Goal: Information Seeking & Learning: Learn about a topic

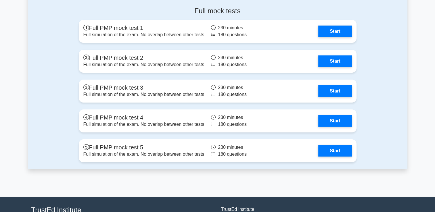
scroll to position [1931, 0]
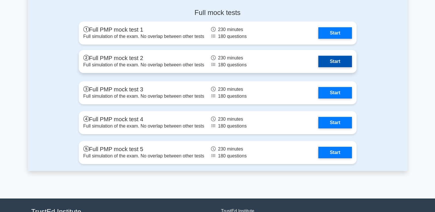
click at [344, 62] on link "Start" at bounding box center [334, 62] width 33 height 12
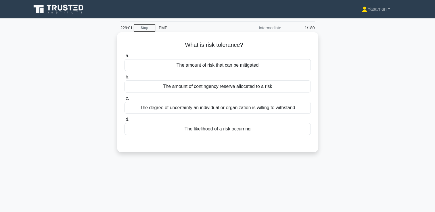
click at [295, 70] on div "The amount of risk that can be mitigated" at bounding box center [218, 65] width 186 height 12
click at [125, 58] on input "a. The amount of risk that can be mitigated" at bounding box center [125, 56] width 0 height 4
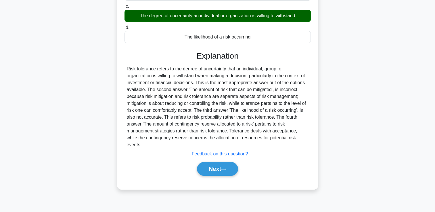
scroll to position [94, 0]
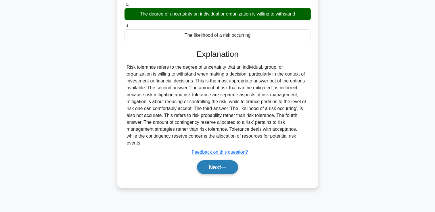
click at [226, 166] on icon at bounding box center [223, 167] width 5 height 3
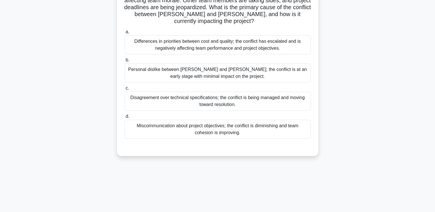
scroll to position [38, 0]
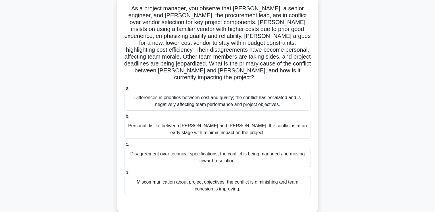
click at [349, 98] on div "As a project manager, you observe that [PERSON_NAME], a senior engineer, and [P…" at bounding box center [218, 108] width 380 height 224
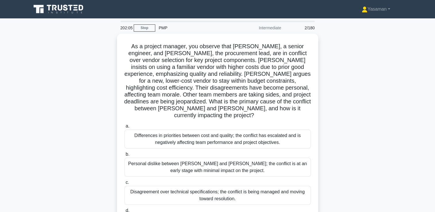
scroll to position [31, 0]
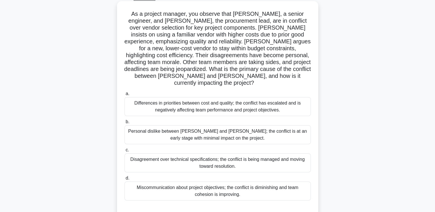
click at [274, 105] on div "Differences in priorities between cost and quality; the conflict has escalated …" at bounding box center [218, 106] width 186 height 19
click at [125, 96] on input "a. Differences in priorities between cost and quality; the conflict has escalat…" at bounding box center [125, 94] width 0 height 4
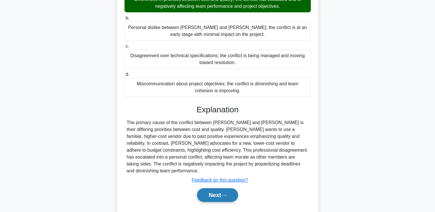
click at [211, 188] on button "Next" at bounding box center [217, 195] width 41 height 14
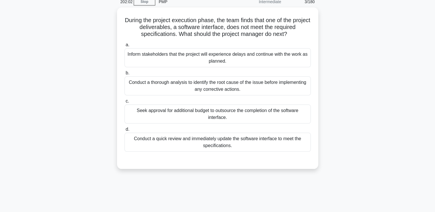
scroll to position [26, 0]
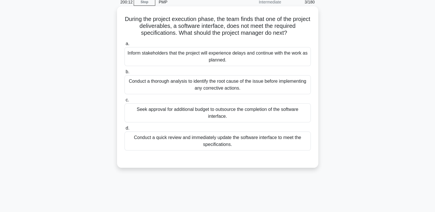
click at [284, 84] on div "Conduct a thorough analysis to identify the root cause of the issue before impl…" at bounding box center [218, 84] width 186 height 19
click at [125, 74] on input "b. Conduct a thorough analysis to identify the root cause of the issue before i…" at bounding box center [125, 72] width 0 height 4
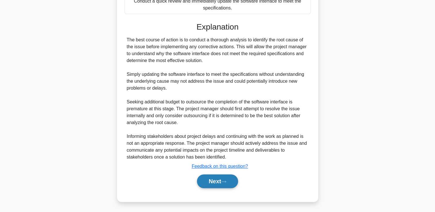
click at [215, 184] on button "Next" at bounding box center [217, 182] width 41 height 14
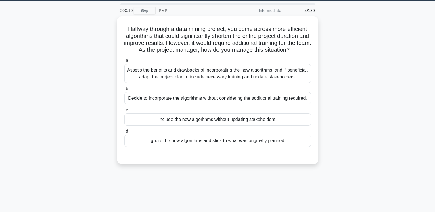
scroll to position [17, 0]
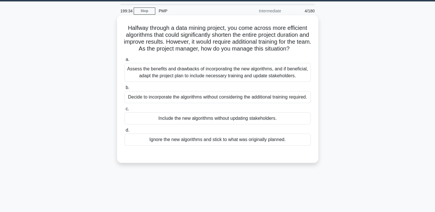
click at [221, 82] on div "Assess the benefits and drawbacks of incorporating the new algorithms, and if b…" at bounding box center [218, 72] width 186 height 19
click at [125, 62] on input "a. Assess the benefits and drawbacks of incorporating the new algorithms, and i…" at bounding box center [125, 60] width 0 height 4
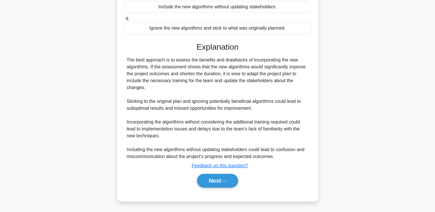
scroll to position [149, 0]
click at [205, 187] on button "Next" at bounding box center [217, 181] width 41 height 14
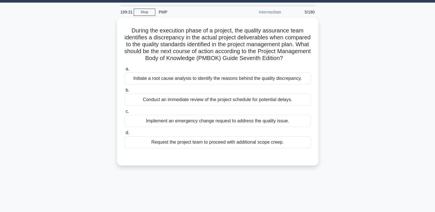
scroll to position [16, 0]
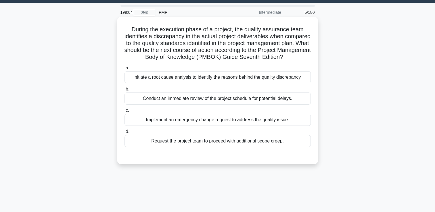
click at [158, 81] on div "Initiate a root cause analysis to identify the reasons behind the quality discr…" at bounding box center [218, 77] width 186 height 12
click at [125, 70] on input "a. Initiate a root cause analysis to identify the reasons behind the quality di…" at bounding box center [125, 68] width 0 height 4
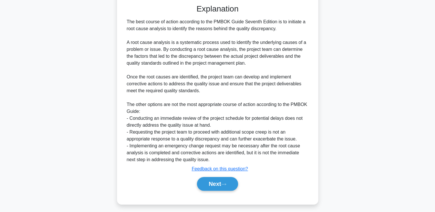
scroll to position [176, 0]
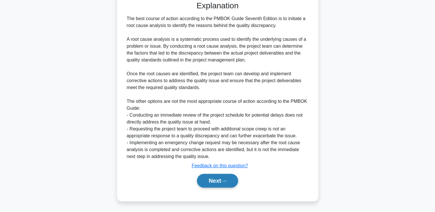
click at [217, 180] on button "Next" at bounding box center [217, 181] width 41 height 14
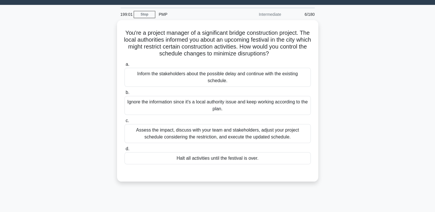
scroll to position [12, 0]
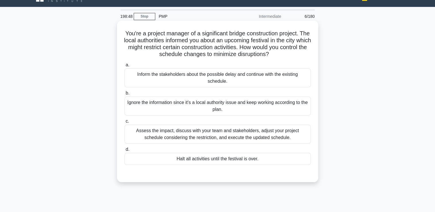
click at [204, 132] on div "Assess the impact, discuss with your team and stakeholders, adjust your project…" at bounding box center [218, 134] width 186 height 19
click at [125, 123] on input "c. Assess the impact, discuss with your team and stakeholders, adjust your proj…" at bounding box center [125, 122] width 0 height 4
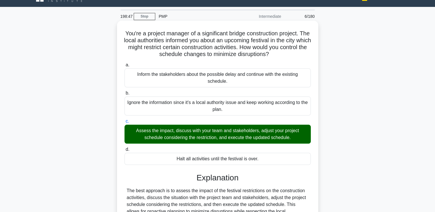
scroll to position [98, 0]
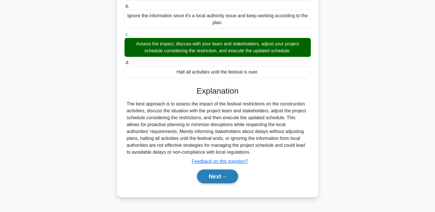
click at [206, 181] on button "Next" at bounding box center [217, 177] width 41 height 14
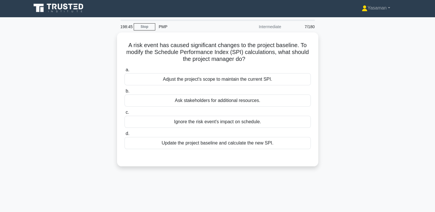
scroll to position [1, 0]
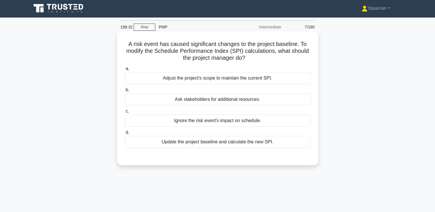
click at [194, 143] on div "Update the project baseline and calculate the new SPI." at bounding box center [218, 142] width 186 height 12
click at [125, 135] on input "d. Update the project baseline and calculate the new SPI." at bounding box center [125, 133] width 0 height 4
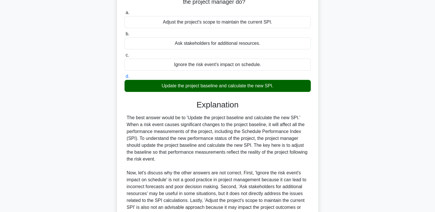
scroll to position [114, 0]
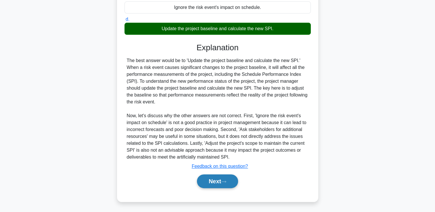
click at [205, 182] on button "Next" at bounding box center [217, 182] width 41 height 14
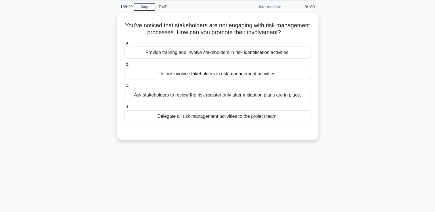
scroll to position [20, 0]
click at [199, 49] on div "Provide training and involve stakeholders in risk identification activities." at bounding box center [218, 52] width 186 height 12
click at [125, 45] on input "a. Provide training and involve stakeholders in risk identification activities." at bounding box center [125, 43] width 0 height 4
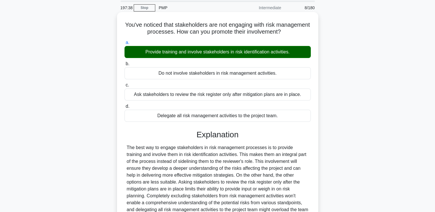
scroll to position [98, 0]
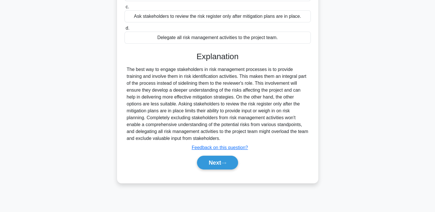
click at [213, 170] on div "Next" at bounding box center [218, 163] width 186 height 18
click at [210, 165] on button "Next" at bounding box center [217, 163] width 41 height 14
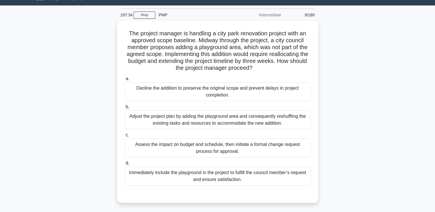
scroll to position [14, 0]
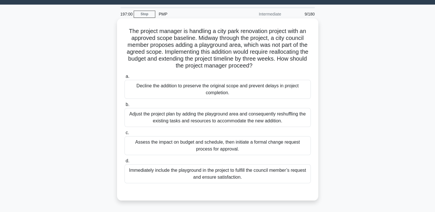
click at [247, 149] on div "Assess the impact on budget and schedule, then initiate a formal change request…" at bounding box center [218, 145] width 186 height 19
click at [125, 135] on input "c. Assess the impact on budget and schedule, then initiate a formal change requ…" at bounding box center [125, 133] width 0 height 4
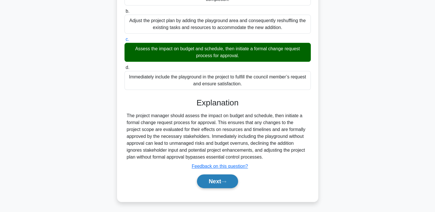
click at [215, 178] on button "Next" at bounding box center [217, 182] width 41 height 14
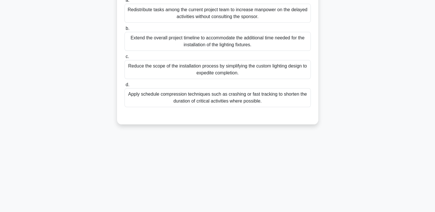
scroll to position [21, 0]
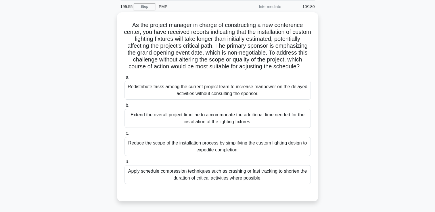
click at [215, 178] on div "Apply schedule compression techniques such as crashing or fast tracking to shor…" at bounding box center [218, 174] width 186 height 19
click at [125, 164] on input "d. Apply schedule compression techniques such as crashing or fast tracking to s…" at bounding box center [125, 162] width 0 height 4
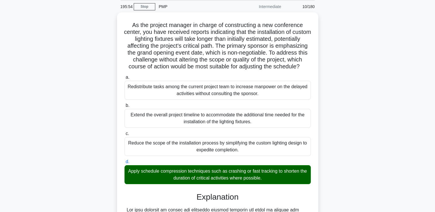
scroll to position [163, 0]
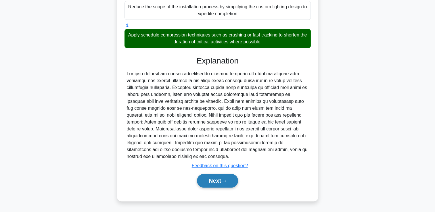
click at [207, 182] on button "Next" at bounding box center [217, 181] width 41 height 14
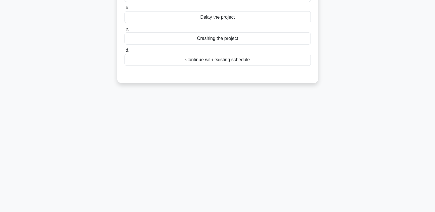
scroll to position [0, 0]
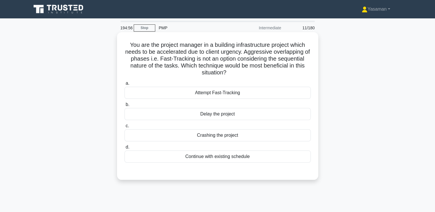
click at [250, 138] on div "Crashing the project" at bounding box center [218, 135] width 186 height 12
click at [125, 128] on input "c. Crashing the project" at bounding box center [125, 126] width 0 height 4
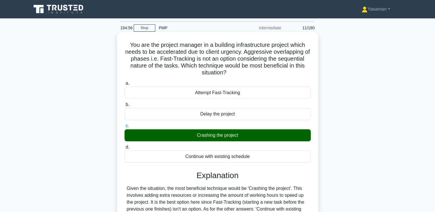
scroll to position [98, 0]
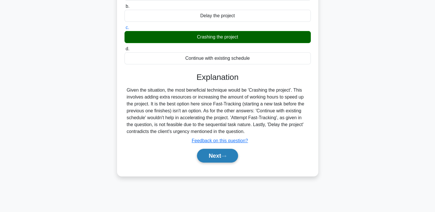
click at [217, 157] on button "Next" at bounding box center [217, 156] width 41 height 14
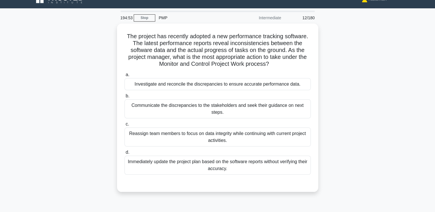
scroll to position [10, 0]
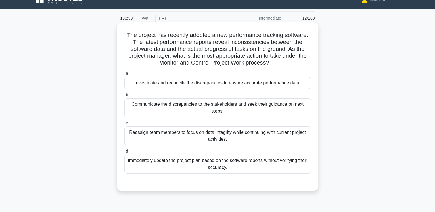
click at [281, 86] on div "Investigate and reconcile the discrepancies to ensure accurate performance data." at bounding box center [218, 83] width 186 height 12
click at [125, 76] on input "a. Investigate and reconcile the discrepancies to ensure accurate performance d…" at bounding box center [125, 74] width 0 height 4
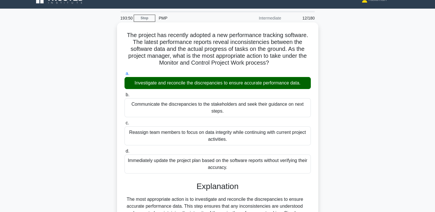
scroll to position [98, 0]
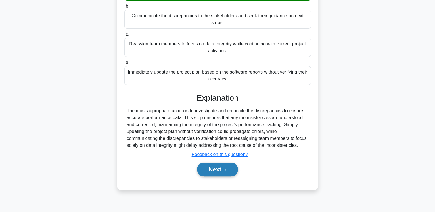
click at [215, 172] on button "Next" at bounding box center [217, 170] width 41 height 14
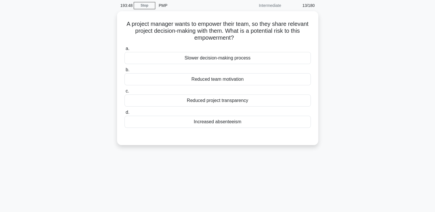
scroll to position [18, 0]
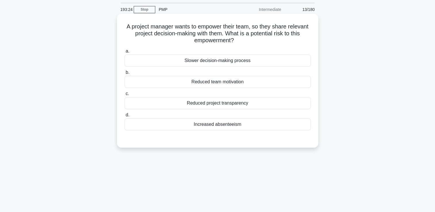
click at [244, 59] on div "Slower decision-making process" at bounding box center [218, 61] width 186 height 12
click at [125, 53] on input "a. Slower decision-making process" at bounding box center [125, 51] width 0 height 4
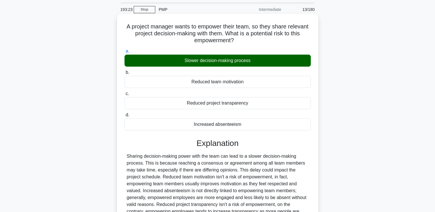
scroll to position [98, 0]
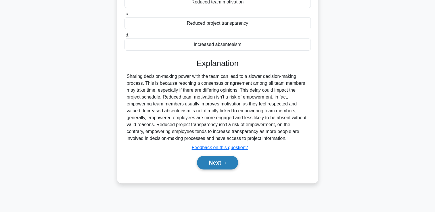
click at [213, 162] on button "Next" at bounding box center [217, 163] width 41 height 14
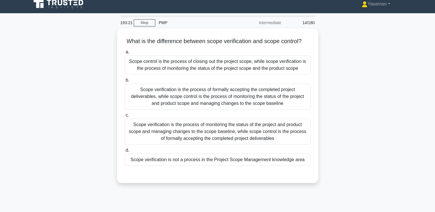
scroll to position [4, 0]
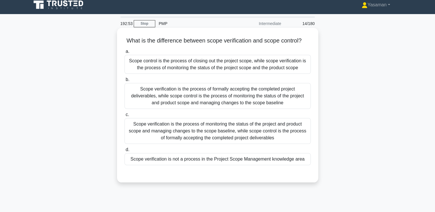
click at [297, 107] on div "Scope verification is the process of formally accepting the completed project d…" at bounding box center [218, 96] width 186 height 26
click at [125, 82] on input "b. Scope verification is the process of formally accepting the completed projec…" at bounding box center [125, 80] width 0 height 4
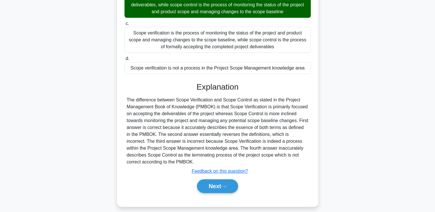
scroll to position [107, 0]
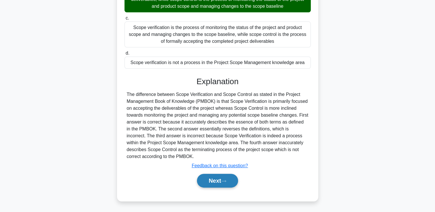
click at [220, 177] on button "Next" at bounding box center [217, 181] width 41 height 14
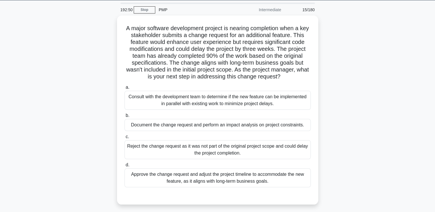
scroll to position [18, 0]
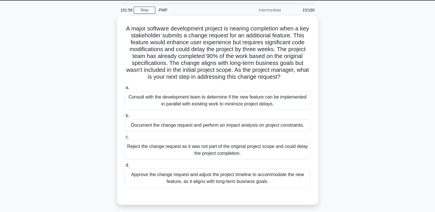
click at [220, 177] on div "Approve the change request and adjust the project timeline to accommodate the n…" at bounding box center [218, 178] width 186 height 19
click at [125, 167] on input "d. Approve the change request and adjust the project timeline to accommodate th…" at bounding box center [125, 166] width 0 height 4
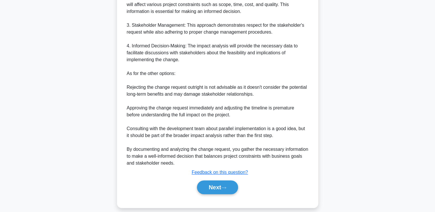
scroll to position [301, 0]
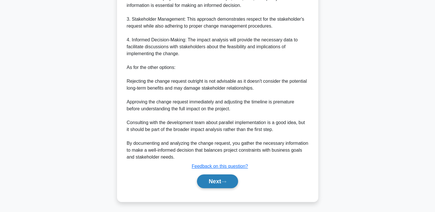
click at [217, 181] on button "Next" at bounding box center [217, 182] width 41 height 14
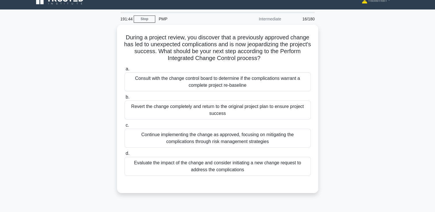
scroll to position [9, 0]
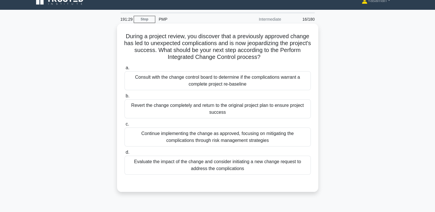
click at [212, 166] on div "Evaluate the impact of the change and consider initiating a new change request …" at bounding box center [218, 165] width 186 height 19
click at [125, 154] on input "d. Evaluate the impact of the change and consider initiating a new change reque…" at bounding box center [125, 153] width 0 height 4
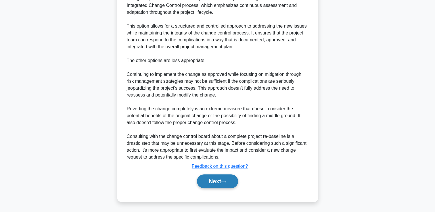
click at [209, 180] on button "Next" at bounding box center [217, 182] width 41 height 14
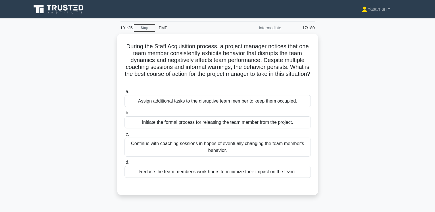
scroll to position [1, 0]
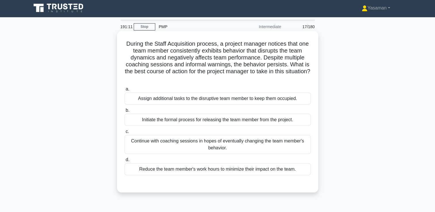
click at [211, 146] on div "Continue with coaching sessions in hopes of eventually changing the team member…" at bounding box center [218, 144] width 186 height 19
click at [125, 134] on input "c. Continue with coaching sessions in hopes of eventually changing the team mem…" at bounding box center [125, 132] width 0 height 4
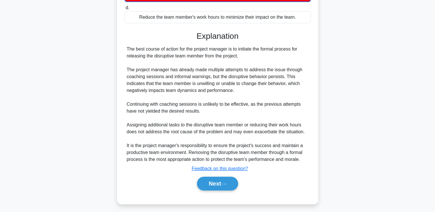
scroll to position [156, 0]
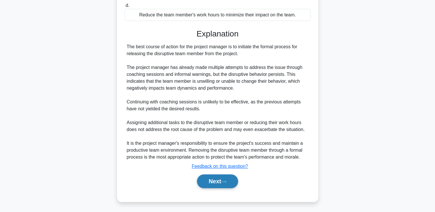
click at [228, 183] on button "Next" at bounding box center [217, 182] width 41 height 14
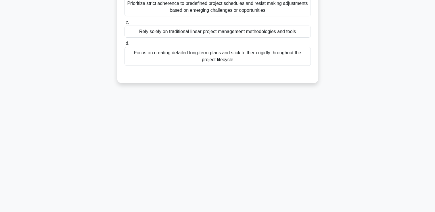
scroll to position [0, 0]
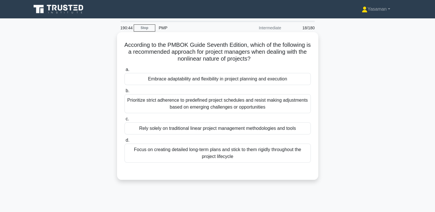
click at [285, 81] on div "Embrace adaptability and flexibility in project planning and execution" at bounding box center [218, 79] width 186 height 12
click at [125, 72] on input "a. Embrace adaptability and flexibility in project planning and execution" at bounding box center [125, 70] width 0 height 4
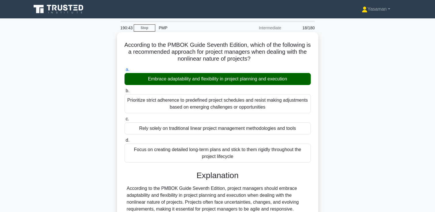
scroll to position [98, 0]
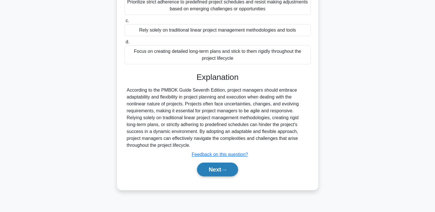
click at [214, 169] on button "Next" at bounding box center [217, 170] width 41 height 14
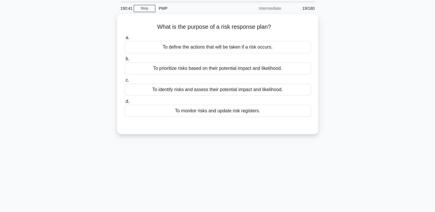
scroll to position [19, 0]
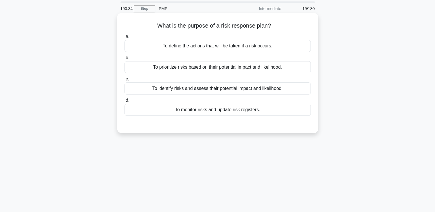
click at [256, 48] on div "To define the actions that will be taken if a risk occurs." at bounding box center [218, 46] width 186 height 12
click at [125, 39] on input "a. To define the actions that will be taken if a risk occurs." at bounding box center [125, 37] width 0 height 4
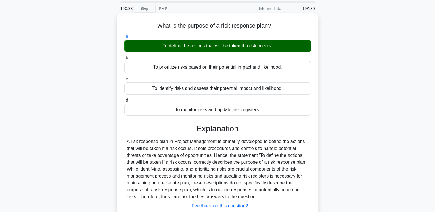
scroll to position [98, 0]
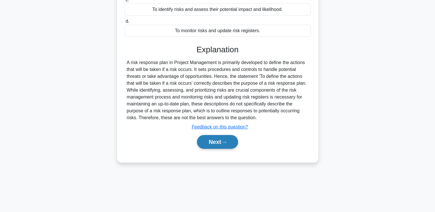
click at [211, 144] on button "Next" at bounding box center [217, 142] width 41 height 14
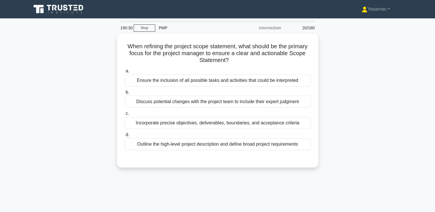
scroll to position [0, 0]
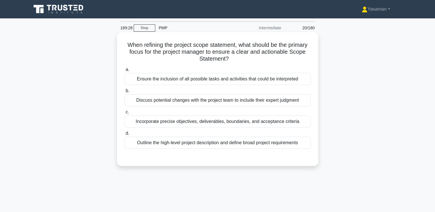
click at [259, 142] on div "Outline the high-level project description and define broad project requirements" at bounding box center [218, 143] width 186 height 12
click at [125, 135] on input "d. Outline the high-level project description and define broad project requirem…" at bounding box center [125, 134] width 0 height 4
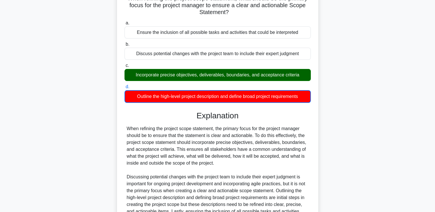
scroll to position [122, 0]
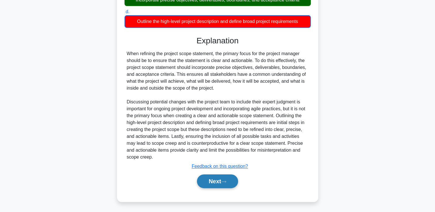
click at [223, 185] on button "Next" at bounding box center [217, 182] width 41 height 14
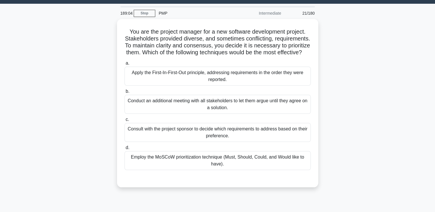
scroll to position [14, 0]
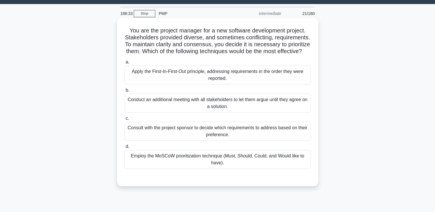
click at [209, 163] on div "Employ the MoSCoW prioritization technique (Must, Should, Could, and Would like…" at bounding box center [218, 159] width 186 height 19
click at [125, 149] on input "d. Employ the MoSCoW prioritization technique (Must, Should, Could, and Would l…" at bounding box center [125, 147] width 0 height 4
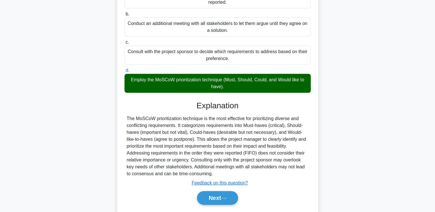
scroll to position [114, 0]
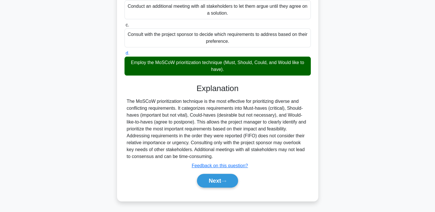
click at [207, 174] on div "Next" at bounding box center [218, 181] width 186 height 18
click at [202, 183] on button "Next" at bounding box center [217, 181] width 41 height 14
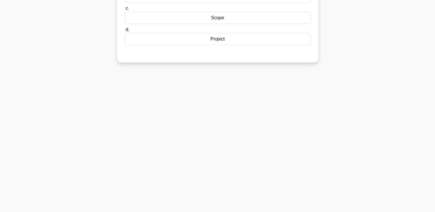
scroll to position [0, 0]
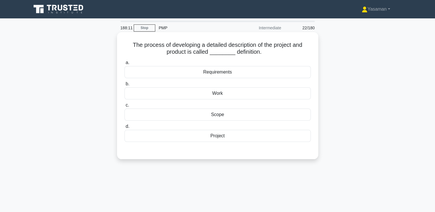
click at [192, 115] on div "Scope" at bounding box center [218, 115] width 186 height 12
click at [125, 107] on input "c. Scope" at bounding box center [125, 106] width 0 height 4
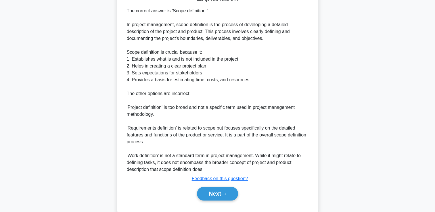
scroll to position [157, 0]
click at [209, 198] on button "Next" at bounding box center [217, 194] width 41 height 14
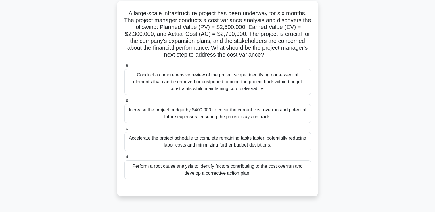
scroll to position [32, 0]
click at [178, 114] on div "Increase the project budget by $400,000 to cover the current cost overrun and p…" at bounding box center [218, 113] width 186 height 19
click at [125, 102] on input "b. Increase the project budget by $400,000 to cover the current cost overrun an…" at bounding box center [125, 100] width 0 height 4
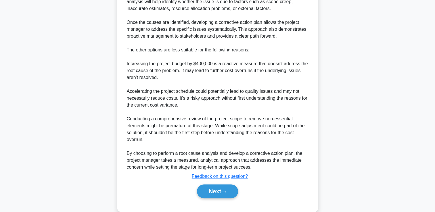
scroll to position [301, 0]
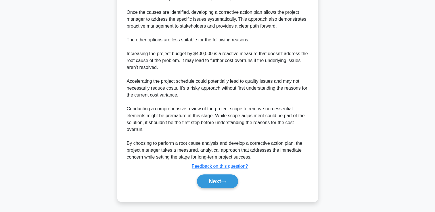
click at [223, 174] on div "Next" at bounding box center [218, 181] width 186 height 18
click at [211, 187] on button "Next" at bounding box center [217, 182] width 41 height 14
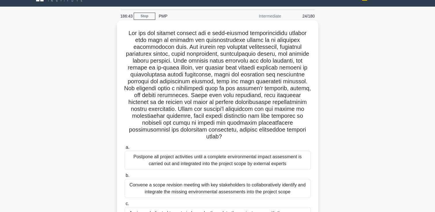
scroll to position [12, 0]
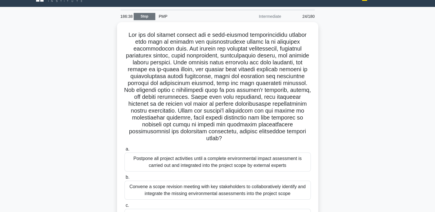
click at [148, 16] on link "Stop" at bounding box center [145, 16] width 22 height 7
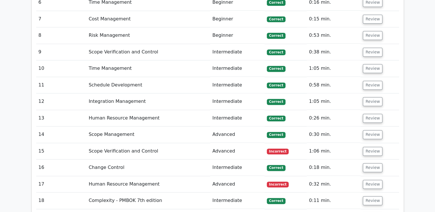
scroll to position [958, 0]
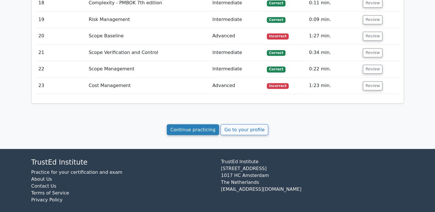
click at [184, 127] on link "Continue practicing" at bounding box center [193, 129] width 53 height 11
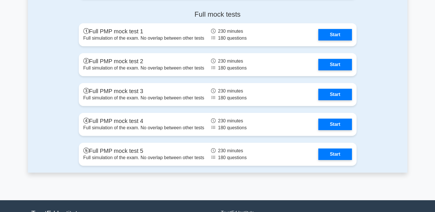
scroll to position [1942, 0]
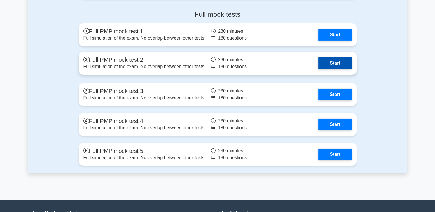
click at [329, 64] on link "Start" at bounding box center [334, 64] width 33 height 12
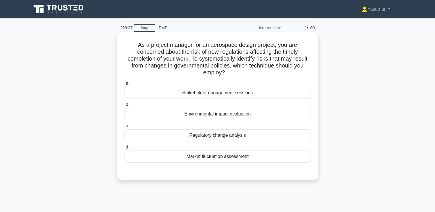
click at [268, 133] on div "Regulatory change analysis" at bounding box center [218, 135] width 186 height 12
click at [125, 128] on input "c. Regulatory change analysis" at bounding box center [125, 126] width 0 height 4
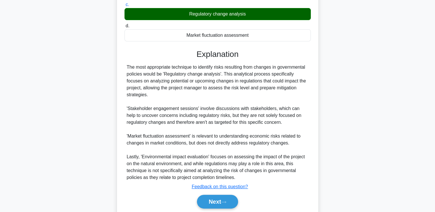
scroll to position [135, 0]
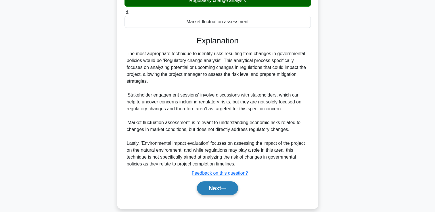
click at [209, 185] on button "Next" at bounding box center [217, 189] width 41 height 14
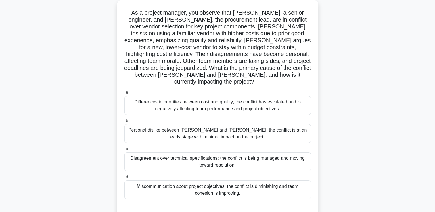
scroll to position [24, 0]
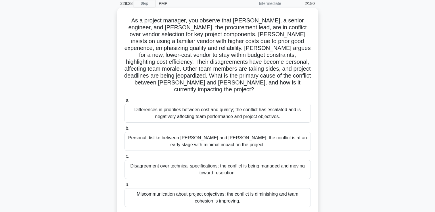
click at [223, 111] on div "Differences in priorities between cost and quality; the conflict has escalated …" at bounding box center [218, 113] width 186 height 19
click at [125, 102] on input "a. Differences in priorities between cost and quality; the conflict has escalat…" at bounding box center [125, 101] width 0 height 4
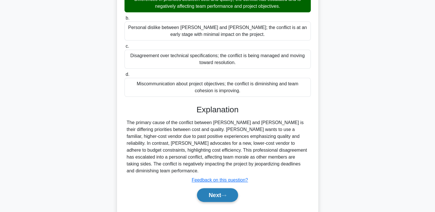
click at [209, 188] on button "Next" at bounding box center [217, 195] width 41 height 14
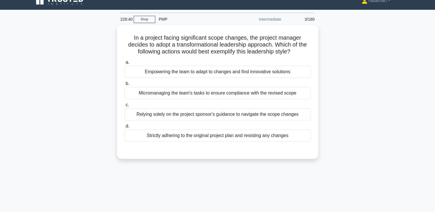
scroll to position [0, 0]
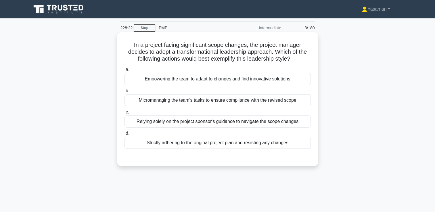
click at [235, 80] on div "Empowering the team to adapt to changes and find innovative solutions" at bounding box center [218, 79] width 186 height 12
click at [125, 72] on input "a. Empowering the team to adapt to changes and find innovative solutions" at bounding box center [125, 70] width 0 height 4
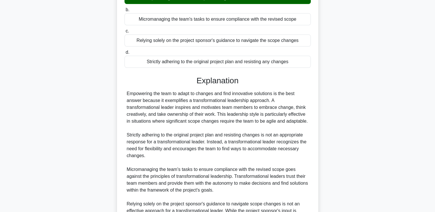
scroll to position [149, 0]
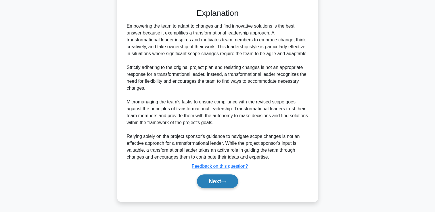
click at [206, 180] on button "Next" at bounding box center [217, 182] width 41 height 14
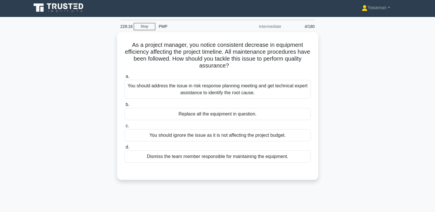
scroll to position [3, 0]
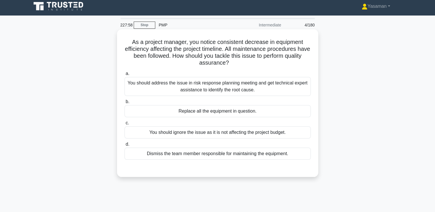
click at [209, 84] on div "You should address the issue in risk response planning meeting and get technica…" at bounding box center [218, 86] width 186 height 19
click at [125, 76] on input "a. You should address the issue in risk response planning meeting and get techn…" at bounding box center [125, 74] width 0 height 4
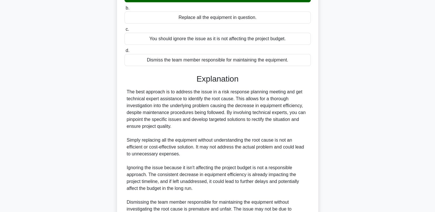
scroll to position [163, 0]
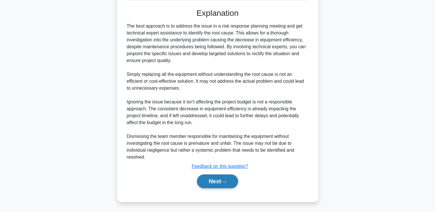
click at [215, 182] on button "Next" at bounding box center [217, 182] width 41 height 14
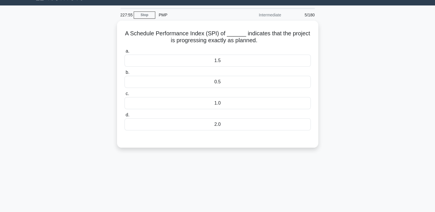
scroll to position [13, 0]
click at [220, 102] on div "1.0" at bounding box center [218, 102] width 186 height 12
click at [125, 95] on input "c. 1.0" at bounding box center [125, 93] width 0 height 4
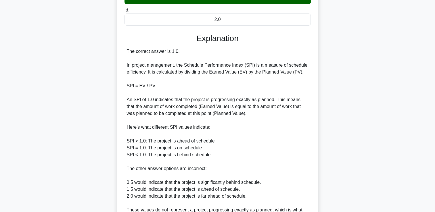
scroll to position [176, 0]
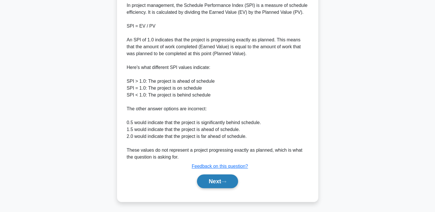
click at [215, 181] on button "Next" at bounding box center [217, 182] width 41 height 14
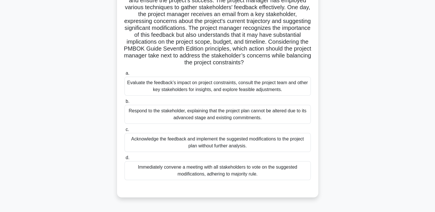
scroll to position [80, 0]
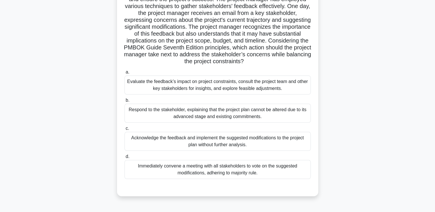
click at [219, 86] on div "Evaluate the feedback’s impact on project constraints, consult the project team…" at bounding box center [218, 85] width 186 height 19
click at [125, 74] on input "a. Evaluate the feedback’s impact on project constraints, consult the project t…" at bounding box center [125, 72] width 0 height 4
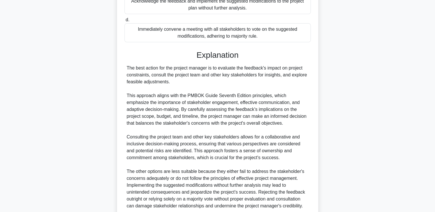
scroll to position [266, 0]
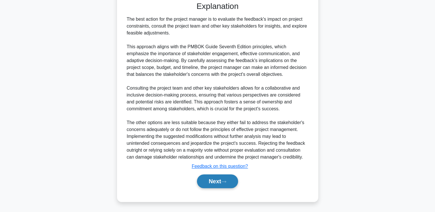
click at [211, 186] on button "Next" at bounding box center [217, 182] width 41 height 14
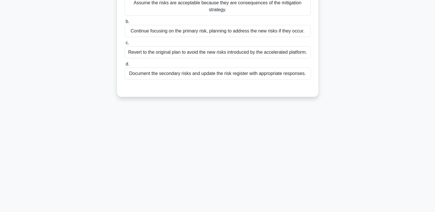
scroll to position [0, 0]
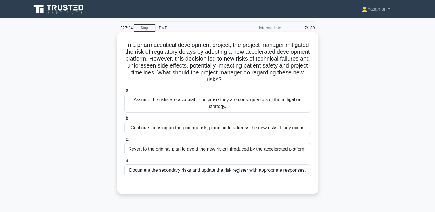
click at [204, 167] on div "Document the secondary risks and update the risk register with appropriate resp…" at bounding box center [218, 171] width 186 height 12
click at [125, 163] on input "d. Document the secondary risks and update the risk register with appropriate r…" at bounding box center [125, 161] width 0 height 4
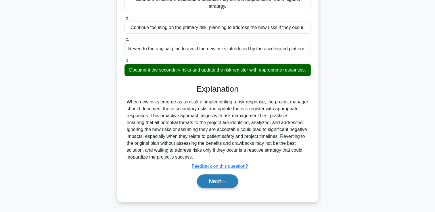
click at [203, 184] on button "Next" at bounding box center [217, 182] width 41 height 14
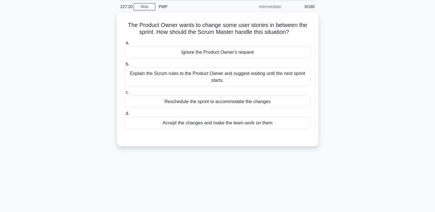
scroll to position [21, 0]
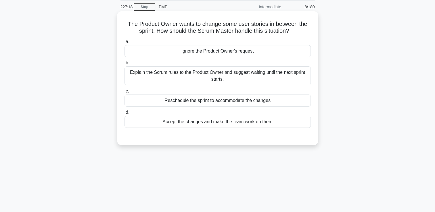
click at [214, 78] on div "Explain the Scrum rules to the Product Owner and suggest waiting until the next…" at bounding box center [218, 75] width 186 height 19
click at [125, 65] on input "b. Explain the Scrum rules to the Product Owner and suggest waiting until the n…" at bounding box center [125, 63] width 0 height 4
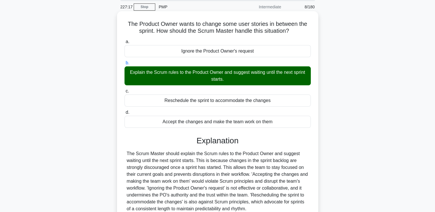
scroll to position [98, 0]
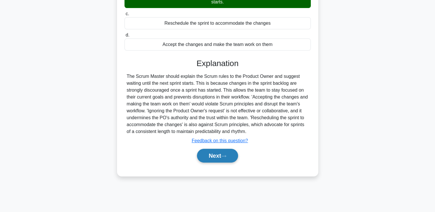
click at [205, 157] on button "Next" at bounding box center [217, 156] width 41 height 14
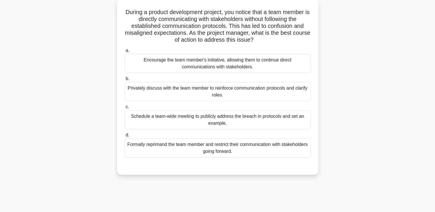
scroll to position [33, 0]
click at [218, 93] on div "Privately discuss with the team member to reinforce communication protocols and…" at bounding box center [218, 91] width 186 height 19
click at [125, 80] on input "b. Privately discuss with the team member to reinforce communication protocols …" at bounding box center [125, 79] width 0 height 4
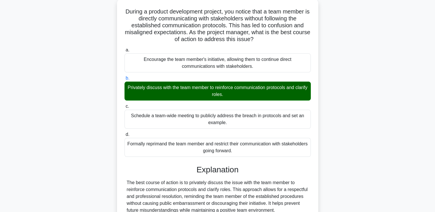
scroll to position [98, 0]
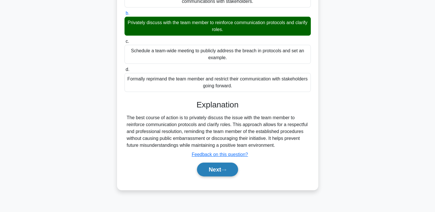
click at [208, 171] on button "Next" at bounding box center [217, 170] width 41 height 14
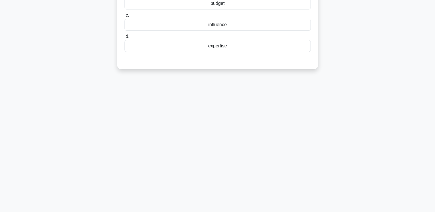
scroll to position [0, 0]
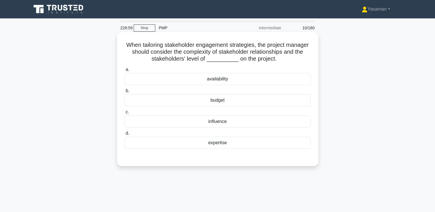
click at [208, 125] on div "influence" at bounding box center [218, 122] width 186 height 12
click at [125, 114] on input "c. influence" at bounding box center [125, 112] width 0 height 4
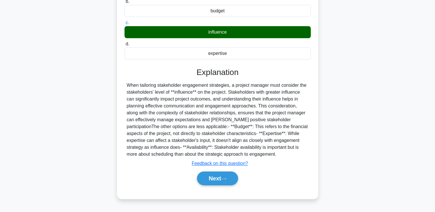
scroll to position [98, 0]
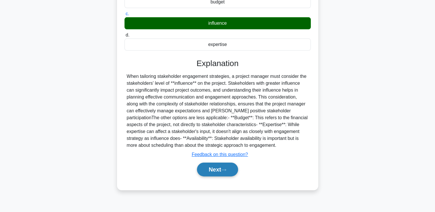
click at [210, 170] on button "Next" at bounding box center [217, 170] width 41 height 14
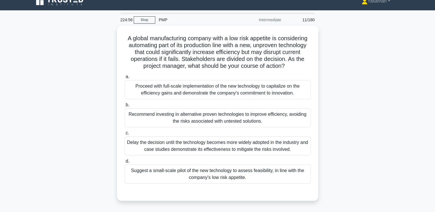
scroll to position [0, 0]
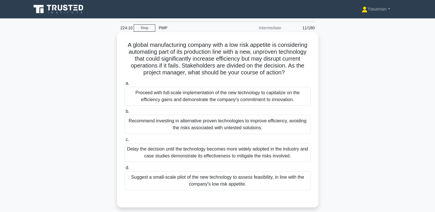
click at [214, 188] on div "Suggest a small-scale pilot of the new technology to assess feasibility, in lin…" at bounding box center [218, 180] width 186 height 19
click at [125, 170] on input "d. Suggest a small-scale pilot of the new technology to assess feasibility, in …" at bounding box center [125, 168] width 0 height 4
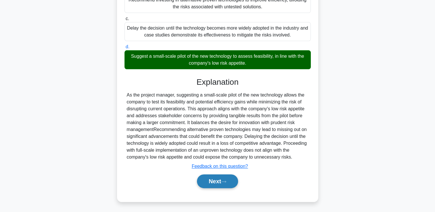
click at [209, 180] on button "Next" at bounding box center [217, 182] width 41 height 14
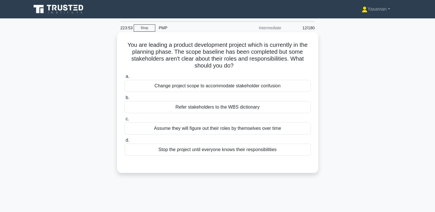
click at [220, 111] on div "Refer stakeholders to the WBS dictionary" at bounding box center [218, 107] width 186 height 12
click at [125, 100] on input "b. Refer stakeholders to the WBS dictionary" at bounding box center [125, 98] width 0 height 4
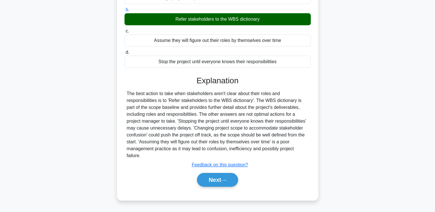
scroll to position [98, 0]
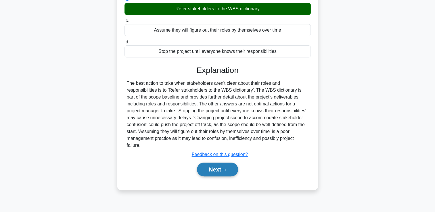
click at [209, 174] on button "Next" at bounding box center [217, 170] width 41 height 14
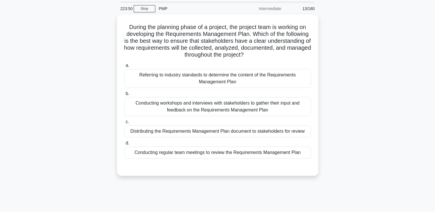
scroll to position [19, 0]
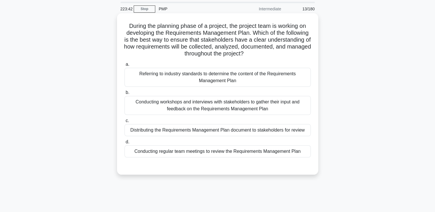
click at [210, 109] on div "Conducting workshops and interviews with stakeholders to gather their input and…" at bounding box center [218, 105] width 186 height 19
click at [125, 95] on input "b. Conducting workshops and interviews with stakeholders to gather their input …" at bounding box center [125, 93] width 0 height 4
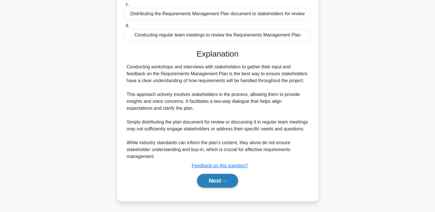
click at [205, 180] on button "Next" at bounding box center [217, 181] width 41 height 14
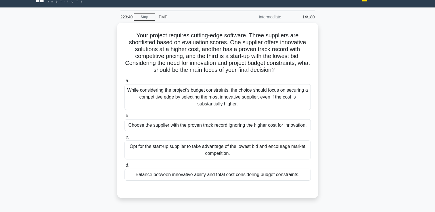
scroll to position [9, 0]
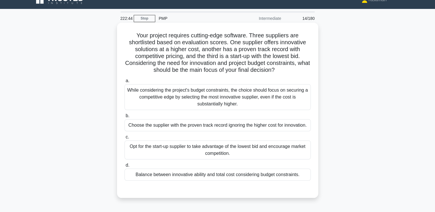
click at [203, 176] on div "Balance between innovative ability and total cost considering budget constraint…" at bounding box center [218, 175] width 186 height 12
click at [125, 167] on input "d. Balance between innovative ability and total cost considering budget constra…" at bounding box center [125, 166] width 0 height 4
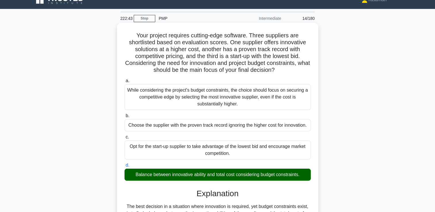
scroll to position [176, 0]
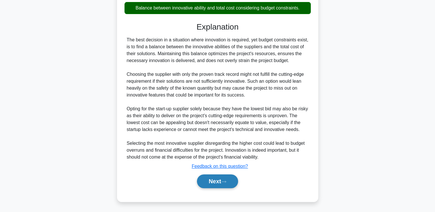
click at [212, 179] on button "Next" at bounding box center [217, 182] width 41 height 14
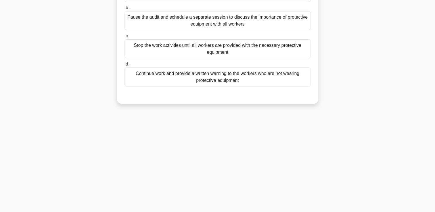
scroll to position [0, 0]
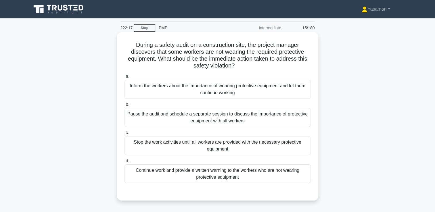
click at [209, 147] on div "Stop the work activities until all workers are provided with the necessary prot…" at bounding box center [218, 145] width 186 height 19
click at [125, 135] on input "c. Stop the work activities until all workers are provided with the necessary p…" at bounding box center [125, 133] width 0 height 4
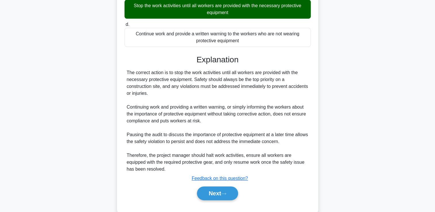
scroll to position [139, 0]
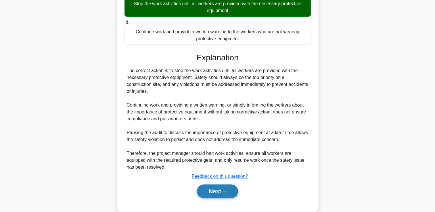
click at [216, 192] on button "Next" at bounding box center [217, 192] width 41 height 14
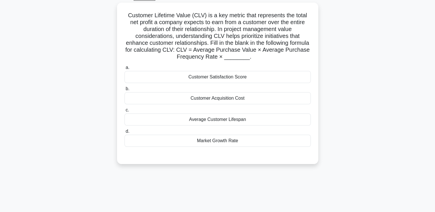
scroll to position [23, 0]
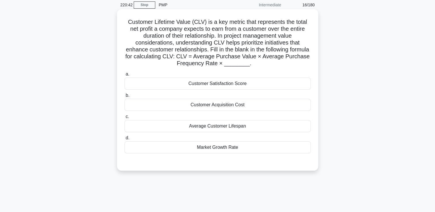
click at [266, 85] on div "Customer Satisfaction Score" at bounding box center [218, 84] width 186 height 12
click at [125, 76] on input "a. Customer Satisfaction Score" at bounding box center [125, 74] width 0 height 4
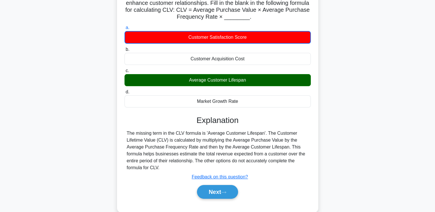
scroll to position [98, 0]
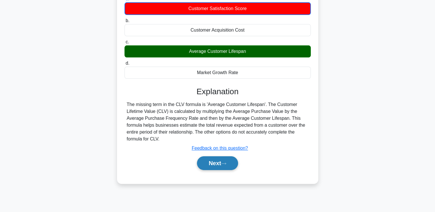
click at [227, 167] on button "Next" at bounding box center [217, 163] width 41 height 14
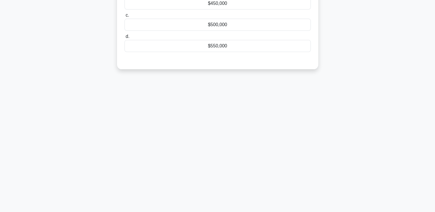
scroll to position [7, 0]
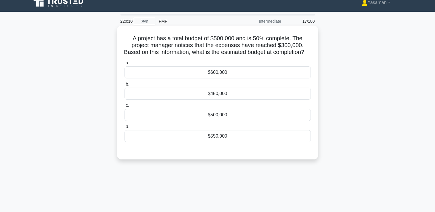
click at [277, 77] on div "$600,000" at bounding box center [218, 72] width 186 height 12
click at [125, 65] on input "a. $600,000" at bounding box center [125, 63] width 0 height 4
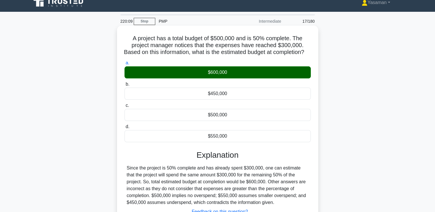
scroll to position [98, 0]
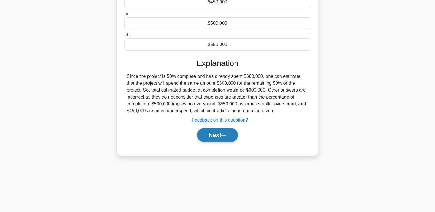
click at [216, 142] on button "Next" at bounding box center [217, 135] width 41 height 14
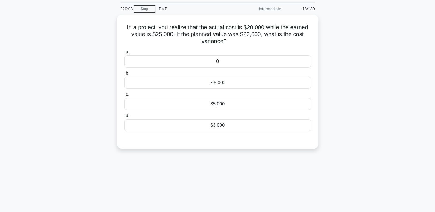
scroll to position [19, 0]
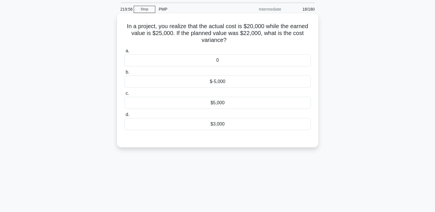
click at [234, 82] on div "$-5,000" at bounding box center [218, 82] width 186 height 12
click at [125, 74] on input "b. $-5,000" at bounding box center [125, 72] width 0 height 4
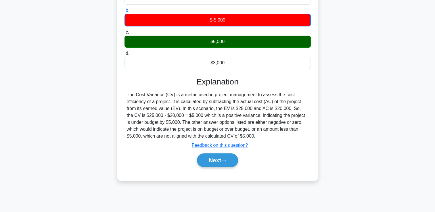
scroll to position [83, 0]
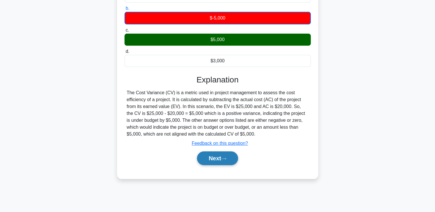
click at [213, 160] on button "Next" at bounding box center [217, 159] width 41 height 14
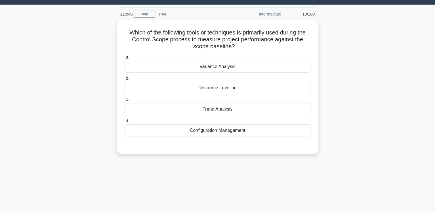
scroll to position [14, 0]
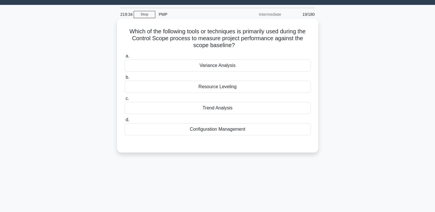
click at [212, 112] on div "Trend Analysis" at bounding box center [218, 108] width 186 height 12
click at [125, 101] on input "c. Trend Analysis" at bounding box center [125, 99] width 0 height 4
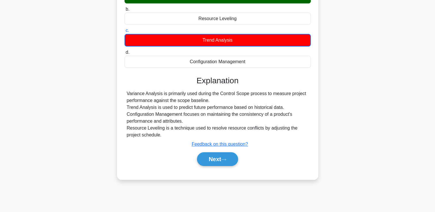
scroll to position [98, 0]
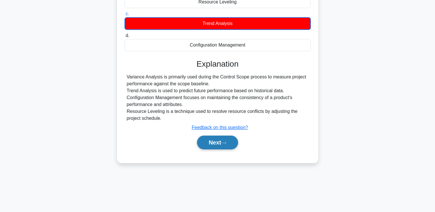
click at [216, 144] on button "Next" at bounding box center [217, 143] width 41 height 14
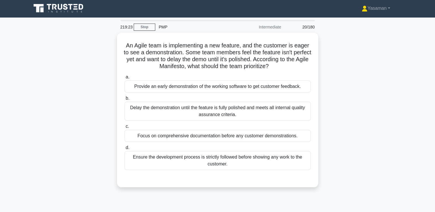
scroll to position [1, 0]
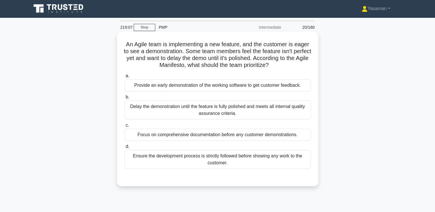
click at [279, 87] on div "Provide an early demonstration of the working software to get customer feedback." at bounding box center [218, 85] width 186 height 12
click at [125, 78] on input "a. Provide an early demonstration of the working software to get customer feedb…" at bounding box center [125, 76] width 0 height 4
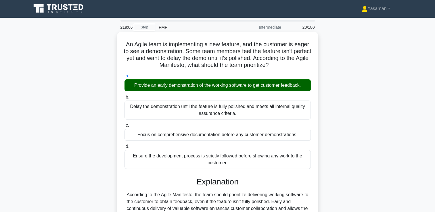
scroll to position [98, 0]
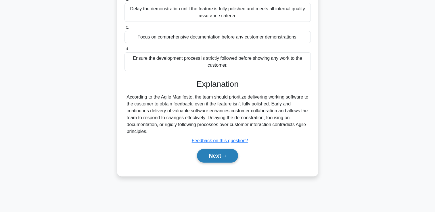
click at [212, 159] on button "Next" at bounding box center [217, 156] width 41 height 14
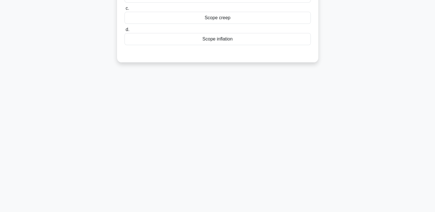
scroll to position [0, 0]
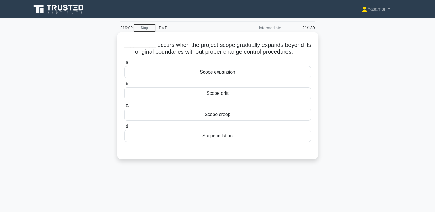
click at [208, 117] on div "Scope creep" at bounding box center [218, 115] width 186 height 12
click at [125, 107] on input "c. Scope creep" at bounding box center [125, 106] width 0 height 4
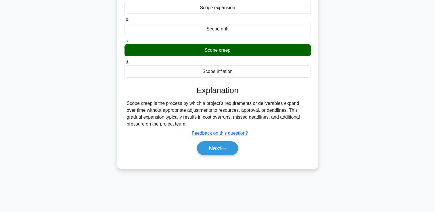
scroll to position [98, 0]
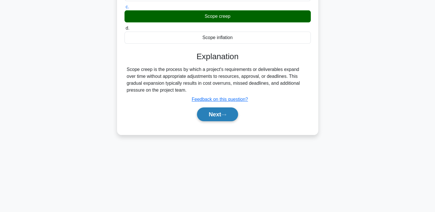
click at [214, 118] on button "Next" at bounding box center [217, 115] width 41 height 14
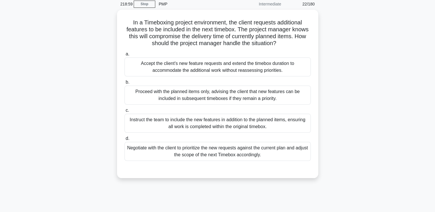
scroll to position [24, 0]
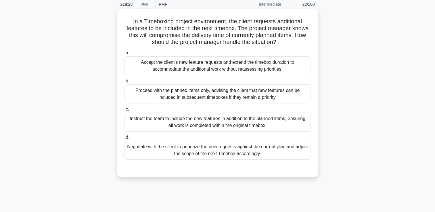
click at [198, 150] on div "Negotiate with the client to prioritize the new requests against the current pl…" at bounding box center [218, 150] width 186 height 19
click at [125, 140] on input "d. Negotiate with the client to prioritize the new requests against the current…" at bounding box center [125, 138] width 0 height 4
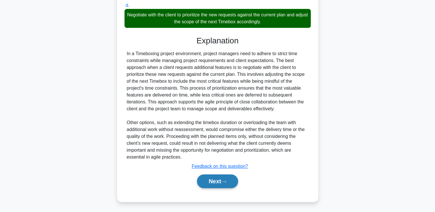
click at [209, 175] on button "Next" at bounding box center [217, 182] width 41 height 14
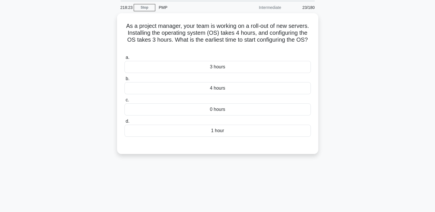
scroll to position [16, 0]
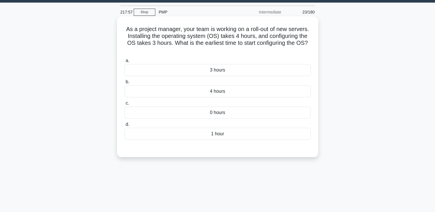
click at [213, 132] on div "1 hour" at bounding box center [218, 134] width 186 height 12
click at [125, 127] on input "d. 1 hour" at bounding box center [125, 125] width 0 height 4
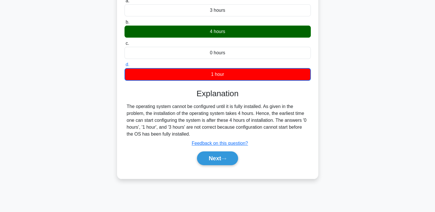
scroll to position [78, 0]
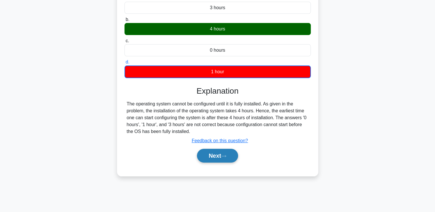
click at [213, 156] on button "Next" at bounding box center [217, 156] width 41 height 14
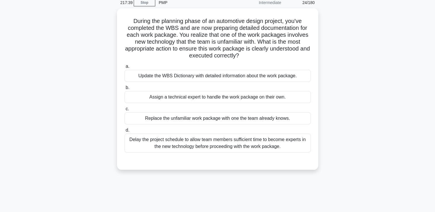
scroll to position [18, 0]
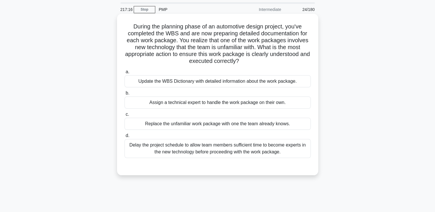
click at [268, 82] on div "Update the WBS Dictionary with detailed information about the work package." at bounding box center [218, 81] width 186 height 12
click at [125, 74] on input "a. Update the WBS Dictionary with detailed information about the work package." at bounding box center [125, 72] width 0 height 4
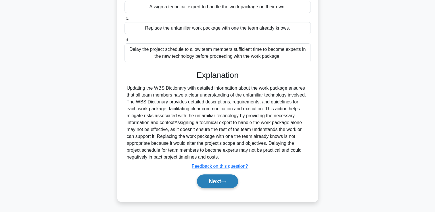
click at [218, 182] on button "Next" at bounding box center [217, 182] width 41 height 14
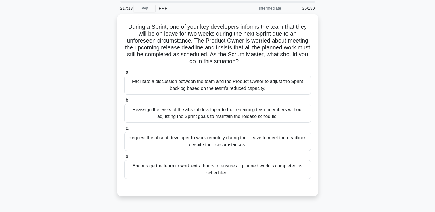
scroll to position [19, 0]
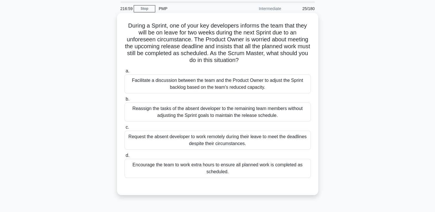
click at [266, 87] on div "Facilitate a discussion between the team and the Product Owner to adjust the Sp…" at bounding box center [218, 84] width 186 height 19
click at [125, 73] on input "a. Facilitate a discussion between the team and the Product Owner to adjust the…" at bounding box center [125, 71] width 0 height 4
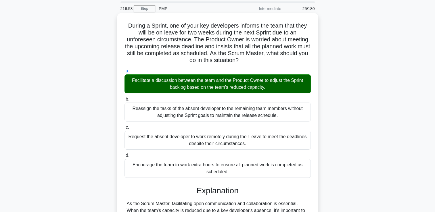
scroll to position [107, 0]
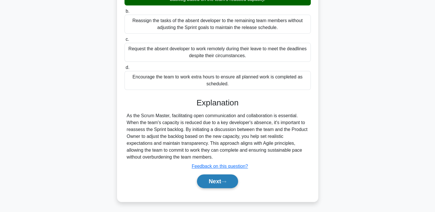
click at [217, 186] on button "Next" at bounding box center [217, 182] width 41 height 14
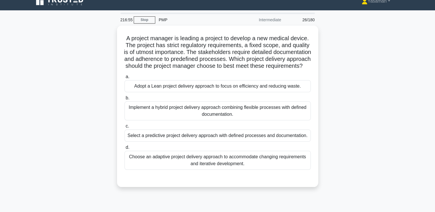
scroll to position [8, 0]
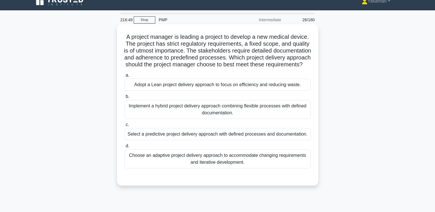
click at [196, 119] on div "Implement a hybrid project delivery approach combining flexible processes with …" at bounding box center [218, 109] width 186 height 19
click at [125, 99] on input "b. Implement a hybrid project delivery approach combining flexible processes wi…" at bounding box center [125, 97] width 0 height 4
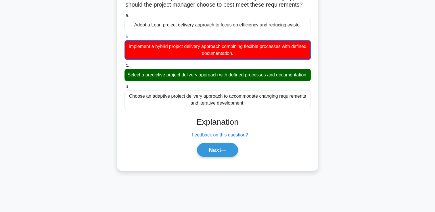
scroll to position [70, 0]
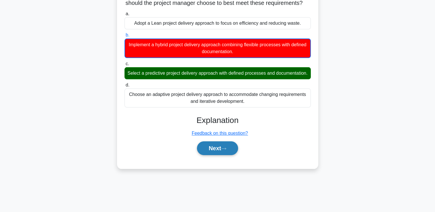
click at [215, 155] on button "Next" at bounding box center [217, 149] width 41 height 14
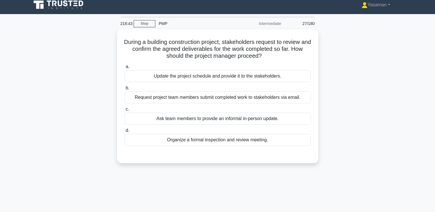
scroll to position [4, 0]
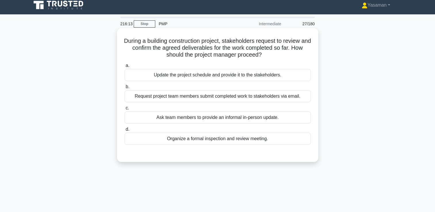
click at [207, 142] on div "Organize a formal inspection and review meeting." at bounding box center [218, 139] width 186 height 12
click at [125, 131] on input "d. Organize a formal inspection and review meeting." at bounding box center [125, 130] width 0 height 4
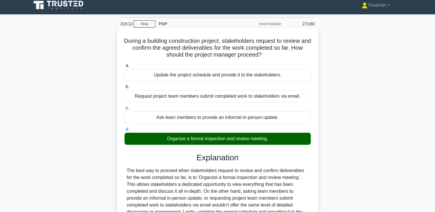
scroll to position [98, 0]
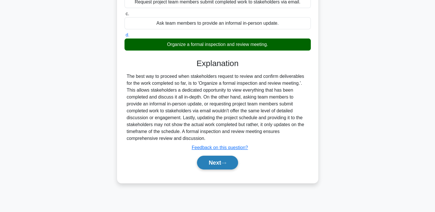
click at [206, 156] on button "Next" at bounding box center [217, 163] width 41 height 14
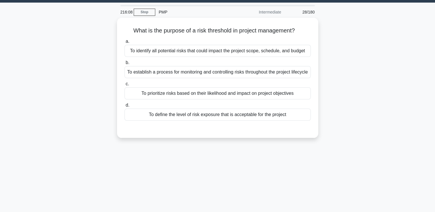
scroll to position [16, 0]
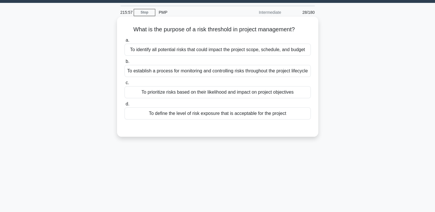
click at [211, 120] on div "To define the level of risk exposure that is acceptable for the project" at bounding box center [218, 114] width 186 height 12
click at [125, 106] on input "d. To define the level of risk exposure that is acceptable for the project" at bounding box center [125, 104] width 0 height 4
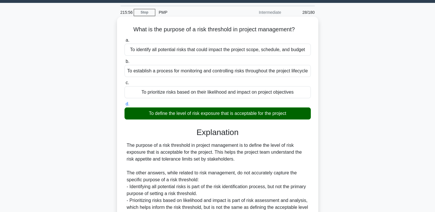
scroll to position [114, 0]
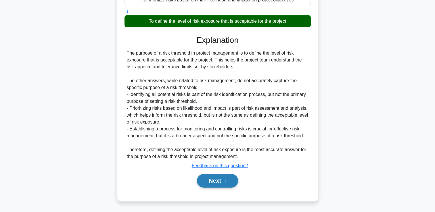
click at [214, 178] on button "Next" at bounding box center [217, 181] width 41 height 14
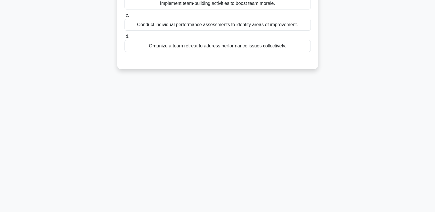
scroll to position [0, 0]
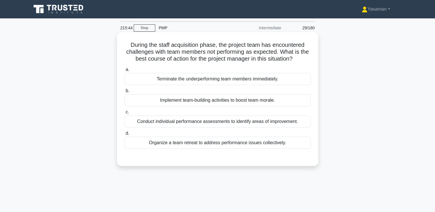
click at [211, 104] on div "Implement team-building activities to boost team morale." at bounding box center [218, 100] width 186 height 12
click at [125, 93] on input "b. Implement team-building activities to boost team morale." at bounding box center [125, 91] width 0 height 4
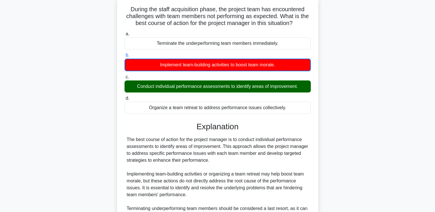
scroll to position [108, 0]
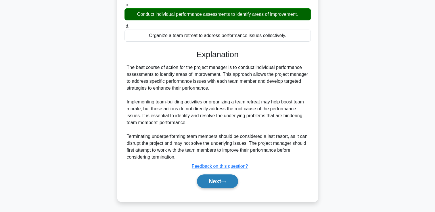
click at [220, 188] on button "Next" at bounding box center [217, 182] width 41 height 14
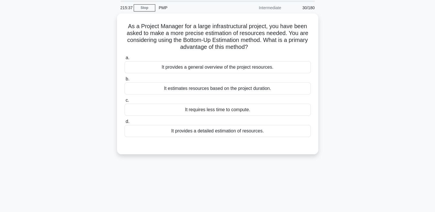
scroll to position [13, 0]
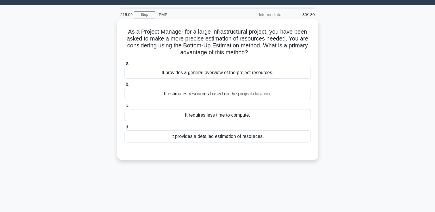
click at [221, 139] on div "It provides a detailed estimation of resources." at bounding box center [218, 137] width 186 height 12
click at [125, 129] on input "d. It provides a detailed estimation of resources." at bounding box center [125, 127] width 0 height 4
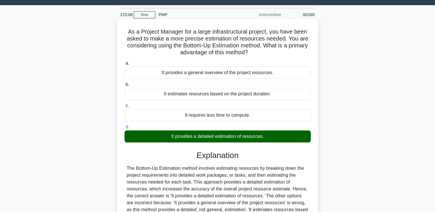
scroll to position [98, 0]
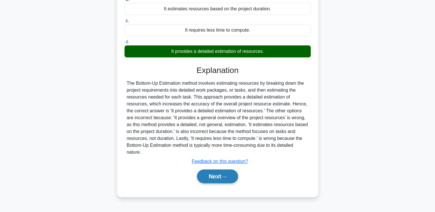
click at [215, 178] on button "Next" at bounding box center [217, 177] width 41 height 14
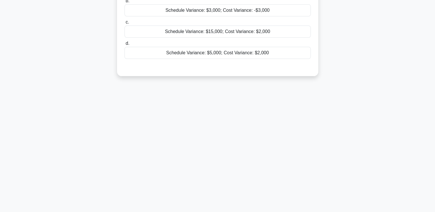
scroll to position [0, 0]
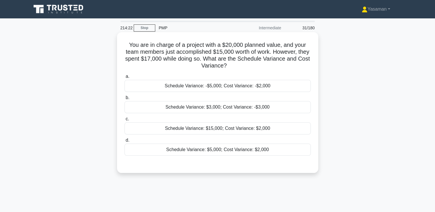
click at [201, 87] on div "Schedule Variance: -$5,000; Cost Variance: -$2,000" at bounding box center [218, 86] width 186 height 12
click at [125, 79] on input "a. Schedule Variance: -$5,000; Cost Variance: -$2,000" at bounding box center [125, 77] width 0 height 4
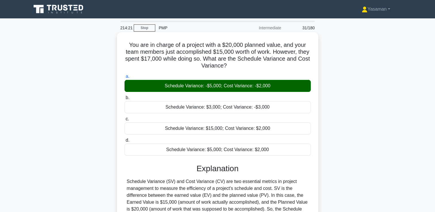
scroll to position [98, 0]
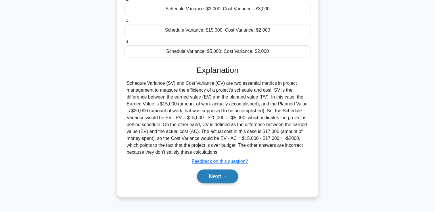
click at [215, 176] on button "Next" at bounding box center [217, 177] width 41 height 14
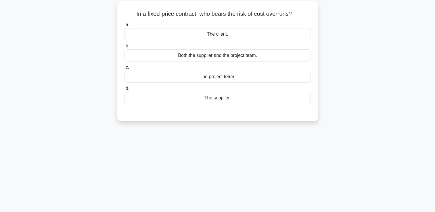
scroll to position [1, 0]
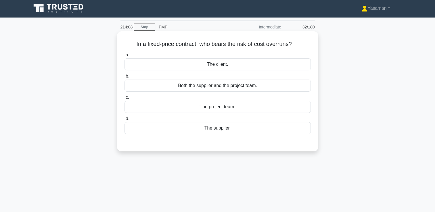
click at [281, 83] on div "Both the supplier and the project team." at bounding box center [218, 86] width 186 height 12
click at [125, 78] on input "b. Both the supplier and the project team." at bounding box center [125, 77] width 0 height 4
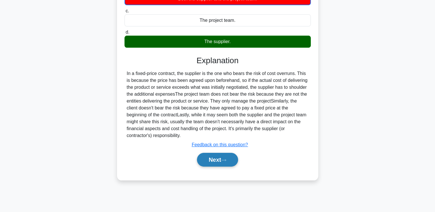
scroll to position [88, 0]
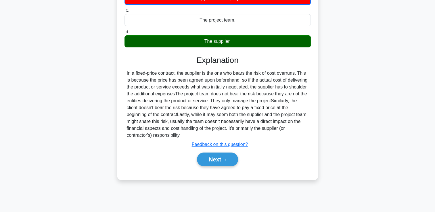
click at [221, 168] on div "Next" at bounding box center [218, 159] width 186 height 18
click at [217, 163] on button "Next" at bounding box center [217, 160] width 41 height 14
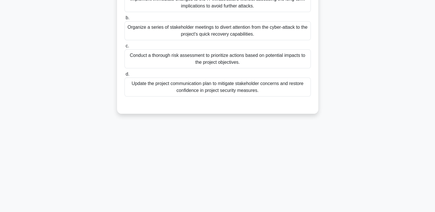
scroll to position [15, 0]
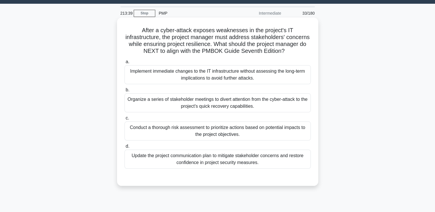
click at [251, 134] on div "Conduct a thorough risk assessment to prioritize actions based on potential imp…" at bounding box center [218, 131] width 186 height 19
click at [125, 120] on input "c. Conduct a thorough risk assessment to prioritize actions based on potential …" at bounding box center [125, 119] width 0 height 4
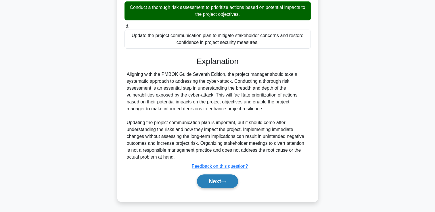
click at [221, 175] on button "Next" at bounding box center [217, 182] width 41 height 14
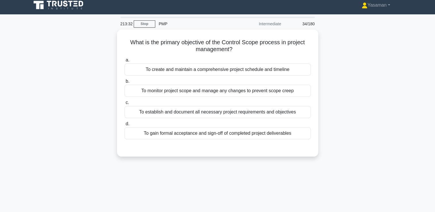
scroll to position [4, 0]
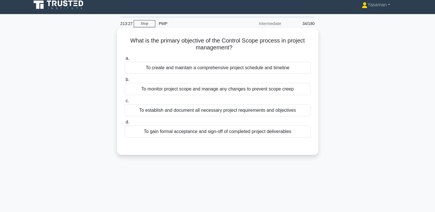
click at [223, 93] on div "To monitor project scope and manage any changes to prevent scope creep" at bounding box center [218, 89] width 186 height 12
click at [125, 82] on input "b. To monitor project scope and manage any changes to prevent scope creep" at bounding box center [125, 80] width 0 height 4
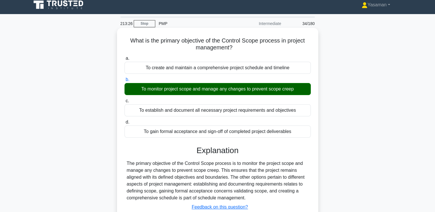
scroll to position [98, 0]
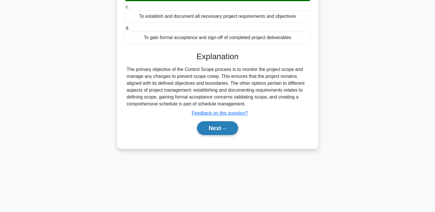
click at [210, 130] on button "Next" at bounding box center [217, 128] width 41 height 14
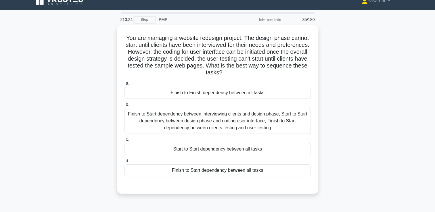
scroll to position [8, 0]
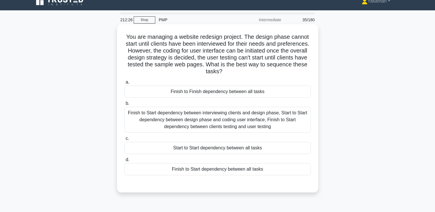
click at [208, 126] on div "Finish to Start dependency between interviewing clients and design phase, Start…" at bounding box center [218, 120] width 186 height 26
click at [125, 106] on input "b. Finish to Start dependency between interviewing clients and design phase, St…" at bounding box center [125, 104] width 0 height 4
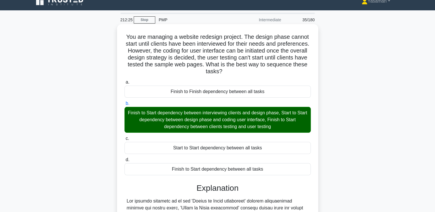
scroll to position [128, 0]
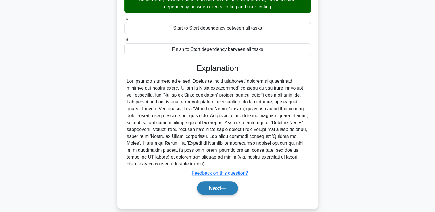
click at [207, 182] on button "Next" at bounding box center [217, 189] width 41 height 14
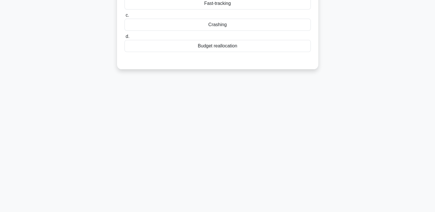
scroll to position [0, 0]
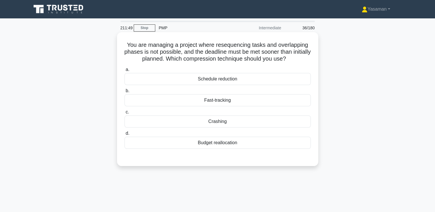
click at [228, 119] on div "Crashing" at bounding box center [218, 122] width 186 height 12
click at [125, 114] on input "c. Crashing" at bounding box center [125, 112] width 0 height 4
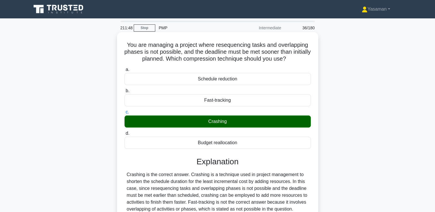
scroll to position [98, 0]
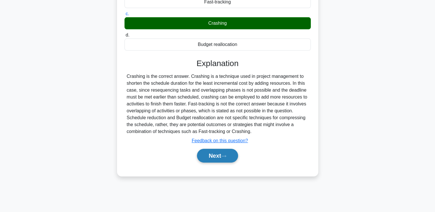
click at [217, 159] on button "Next" at bounding box center [217, 156] width 41 height 14
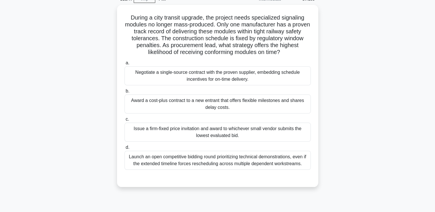
scroll to position [25, 0]
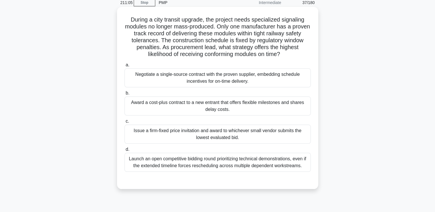
click at [229, 79] on div "Negotiate a single-source contract with the proven supplier, embedding schedule…" at bounding box center [218, 77] width 186 height 19
click at [125, 67] on input "a. Negotiate a single-source contract with the proven supplier, embedding sched…" at bounding box center [125, 65] width 0 height 4
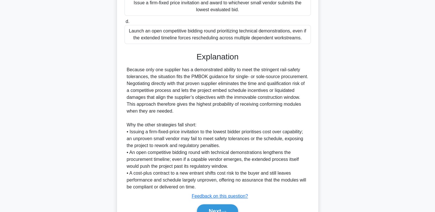
scroll to position [170, 0]
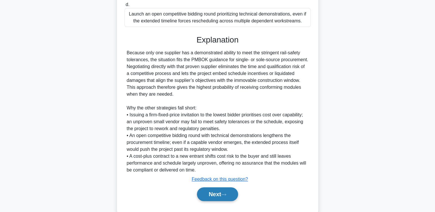
click at [209, 191] on button "Next" at bounding box center [217, 195] width 41 height 14
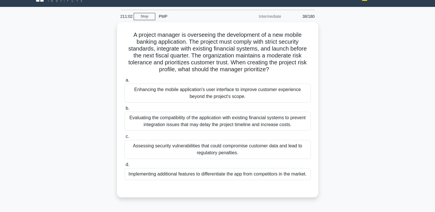
scroll to position [25, 0]
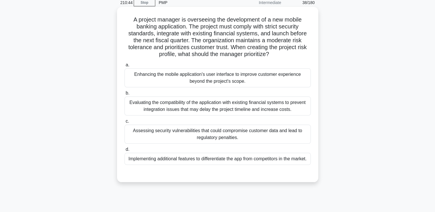
click at [182, 139] on div "Assessing security vulnerabilities that could compromise customer data and lead…" at bounding box center [218, 134] width 186 height 19
click at [125, 123] on input "c. Assessing security vulnerabilities that could compromise customer data and l…" at bounding box center [125, 122] width 0 height 4
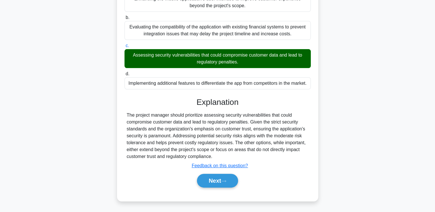
scroll to position [107, 0]
click at [209, 184] on button "Next" at bounding box center [217, 181] width 41 height 14
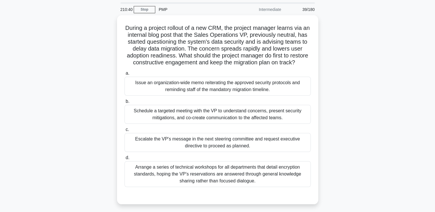
scroll to position [21, 0]
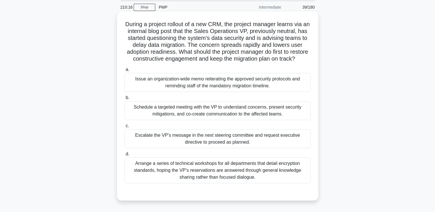
click at [268, 174] on div "Arrange a series of technical workshops for all departments that detail encrypt…" at bounding box center [218, 171] width 186 height 26
click at [125, 156] on input "d. Arrange a series of technical workshops for all departments that detail encr…" at bounding box center [125, 154] width 0 height 4
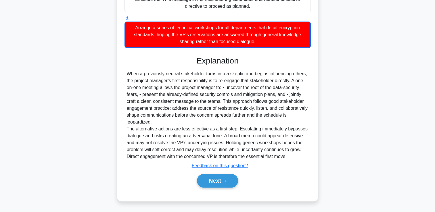
scroll to position [163, 0]
click at [226, 182] on icon at bounding box center [223, 181] width 5 height 3
click at [217, 184] on button "Next" at bounding box center [217, 181] width 41 height 14
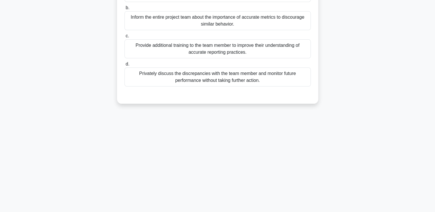
scroll to position [0, 0]
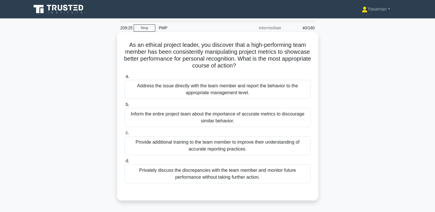
click at [278, 95] on div "Address the issue directly with the team member and report the behavior to the …" at bounding box center [218, 89] width 186 height 19
click at [125, 79] on input "a. Address the issue directly with the team member and report the behavior to t…" at bounding box center [125, 77] width 0 height 4
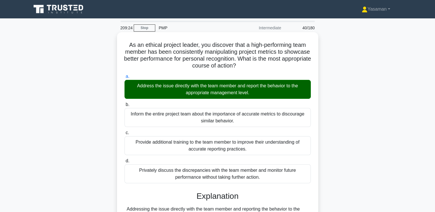
scroll to position [98, 0]
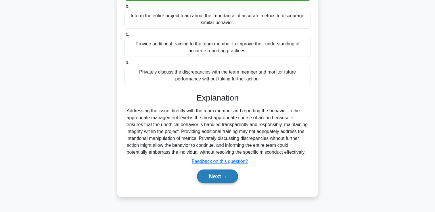
click at [214, 175] on button "Next" at bounding box center [217, 177] width 41 height 14
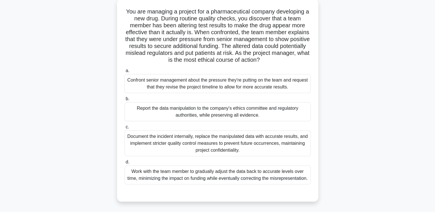
scroll to position [35, 0]
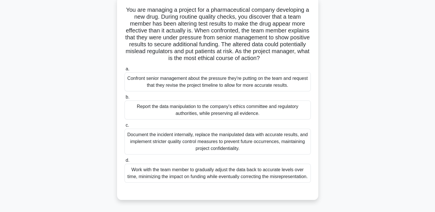
click at [206, 141] on div "Document the incident internally, replace the manipulated data with accurate re…" at bounding box center [218, 142] width 186 height 26
click at [125, 127] on input "c. Document the incident internally, replace the manipulated data with accurate…" at bounding box center [125, 126] width 0 height 4
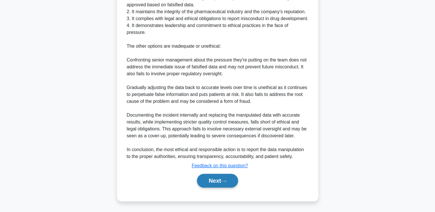
click at [209, 187] on button "Next" at bounding box center [217, 181] width 41 height 14
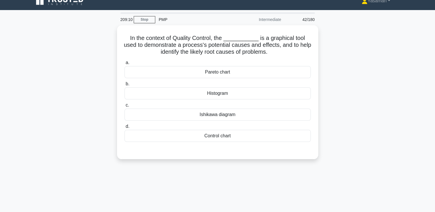
scroll to position [0, 0]
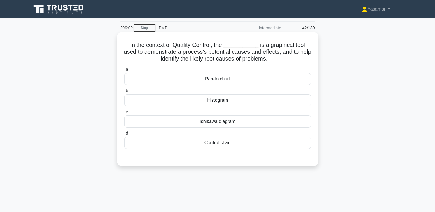
click at [250, 80] on div "Pareto chart" at bounding box center [218, 79] width 186 height 12
click at [125, 72] on input "a. Pareto chart" at bounding box center [125, 70] width 0 height 4
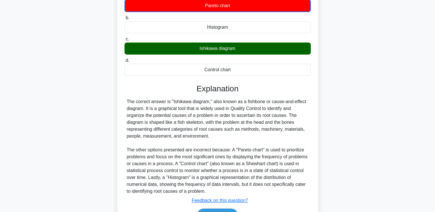
scroll to position [108, 0]
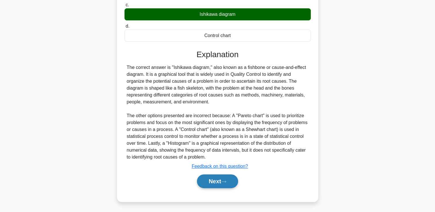
click at [208, 183] on button "Next" at bounding box center [217, 182] width 41 height 14
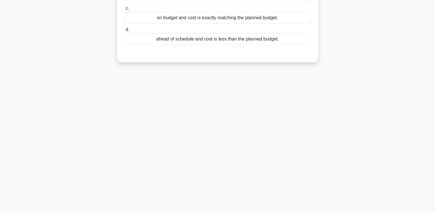
scroll to position [0, 0]
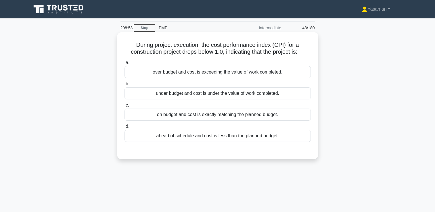
click at [239, 72] on div "over budget and cost is exceeding the value of work completed." at bounding box center [218, 72] width 186 height 12
click at [125, 65] on input "a. over budget and cost is exceeding the value of work completed." at bounding box center [125, 63] width 0 height 4
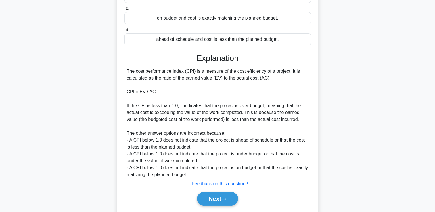
scroll to position [114, 0]
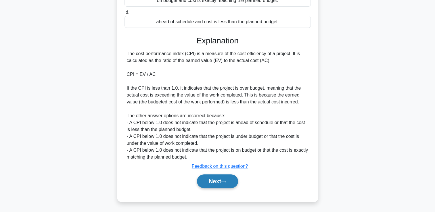
click at [206, 181] on button "Next" at bounding box center [217, 182] width 41 height 14
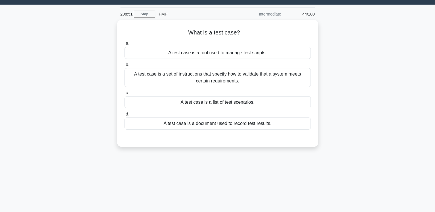
scroll to position [13, 0]
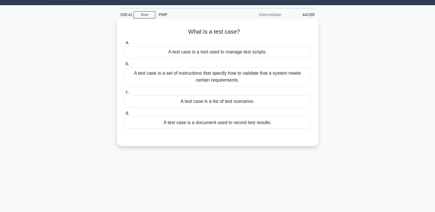
click at [230, 82] on div "A test case is a set of instructions that specify how to validate that a system…" at bounding box center [218, 76] width 186 height 19
click at [125, 66] on input "b. A test case is a set of instructions that specify how to validate that a sys…" at bounding box center [125, 64] width 0 height 4
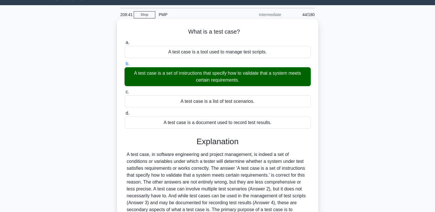
scroll to position [98, 0]
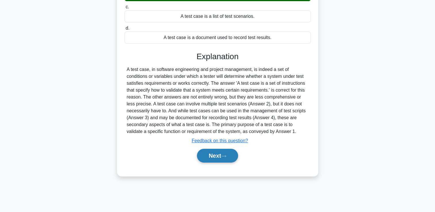
click at [209, 159] on button "Next" at bounding box center [217, 156] width 41 height 14
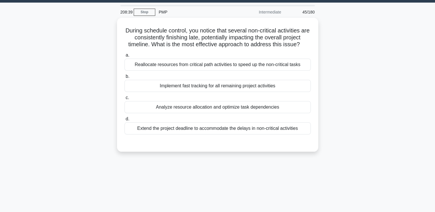
scroll to position [15, 0]
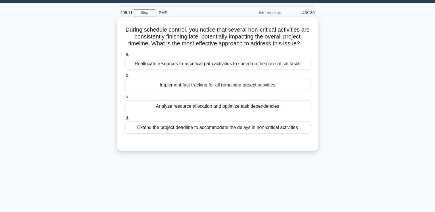
click at [194, 110] on div "Analyze resource allocation and optimize task dependencies" at bounding box center [218, 106] width 186 height 12
click at [125, 99] on input "c. Analyze resource allocation and optimize task dependencies" at bounding box center [125, 97] width 0 height 4
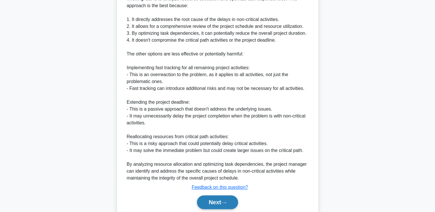
click at [204, 203] on button "Next" at bounding box center [217, 203] width 41 height 14
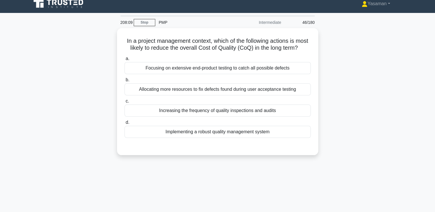
scroll to position [5, 0]
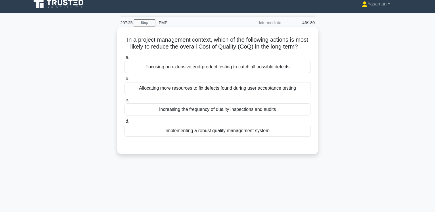
click at [209, 93] on div "Allocating more resources to fix defects found during user acceptance testing" at bounding box center [218, 88] width 186 height 12
click at [125, 81] on input "b. Allocating more resources to fix defects found during user acceptance testing" at bounding box center [125, 79] width 0 height 4
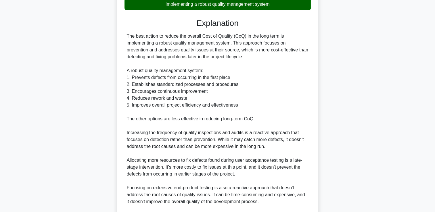
scroll to position [211, 0]
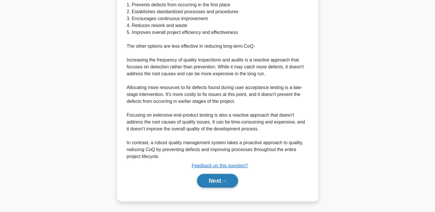
click at [204, 178] on button "Next" at bounding box center [217, 181] width 41 height 14
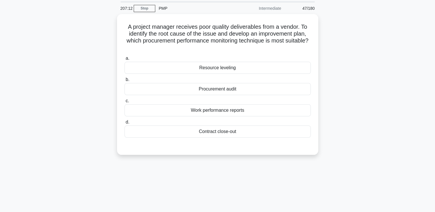
scroll to position [19, 0]
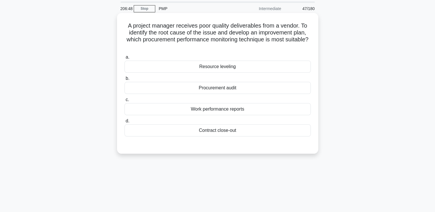
click at [222, 89] on div "Procurement audit" at bounding box center [218, 88] width 186 height 12
click at [125, 81] on input "b. Procurement audit" at bounding box center [125, 79] width 0 height 4
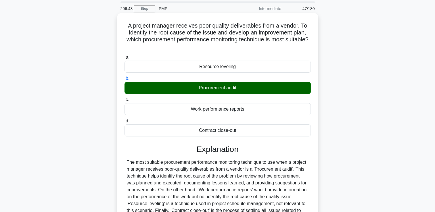
scroll to position [98, 0]
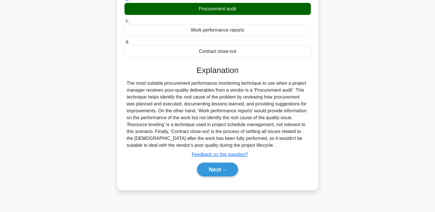
click at [209, 177] on div "Next" at bounding box center [218, 170] width 186 height 18
click at [207, 168] on button "Next" at bounding box center [217, 170] width 41 height 14
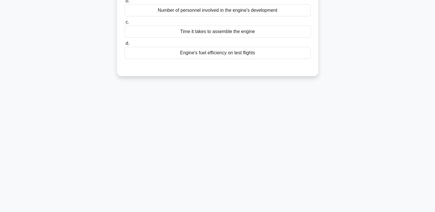
scroll to position [0, 0]
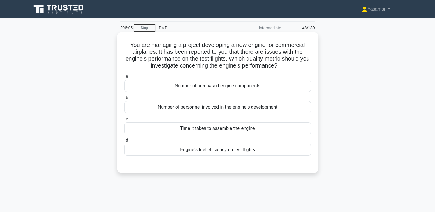
click at [217, 152] on div "Engine's fuel efficiency on test flights" at bounding box center [218, 150] width 186 height 12
click at [125, 142] on input "d. Engine's fuel efficiency on test flights" at bounding box center [125, 141] width 0 height 4
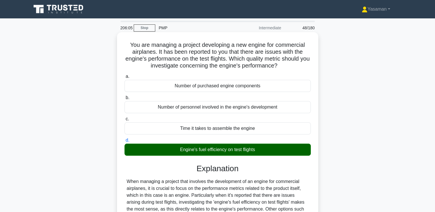
scroll to position [98, 0]
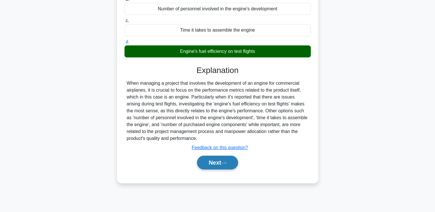
click at [212, 166] on button "Next" at bounding box center [217, 163] width 41 height 14
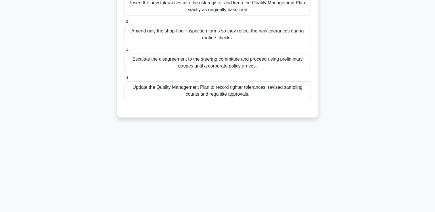
scroll to position [9, 0]
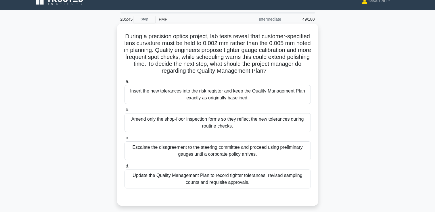
click at [277, 177] on div "Update the Quality Management Plan to record tighter tolerances, revised sampli…" at bounding box center [218, 179] width 186 height 19
click at [125, 168] on input "d. Update the Quality Management Plan to record tighter tolerances, revised sam…" at bounding box center [125, 167] width 0 height 4
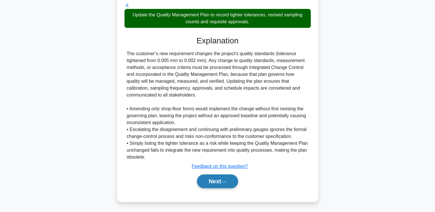
click at [222, 182] on button "Next" at bounding box center [217, 182] width 41 height 14
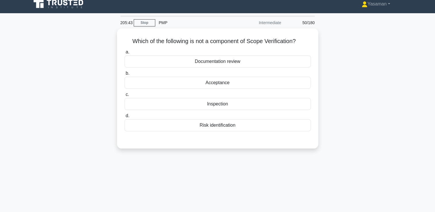
scroll to position [0, 0]
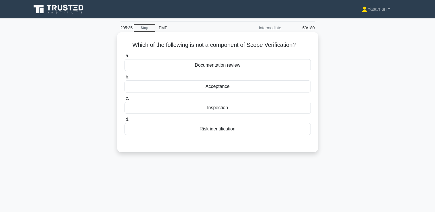
click at [222, 132] on div "Risk identification" at bounding box center [218, 129] width 186 height 12
click at [125, 122] on input "d. Risk identification" at bounding box center [125, 120] width 0 height 4
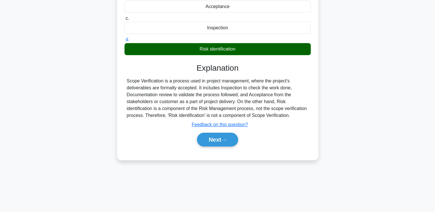
scroll to position [98, 0]
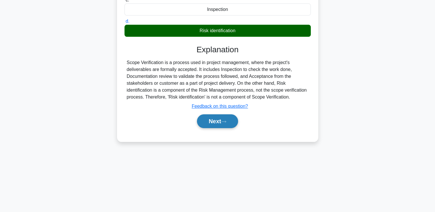
click at [217, 116] on button "Next" at bounding box center [217, 121] width 41 height 14
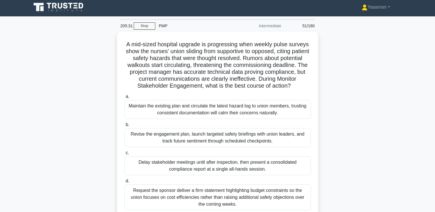
scroll to position [2, 0]
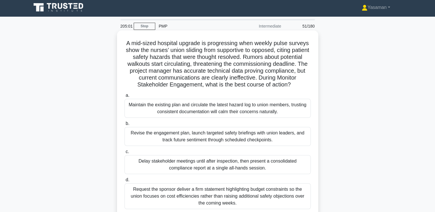
click at [268, 133] on div "Revise the engagement plan, launch targeted safety briefings with union leaders…" at bounding box center [218, 136] width 186 height 19
click at [125, 126] on input "b. Revise the engagement plan, launch targeted safety briefings with union lead…" at bounding box center [125, 124] width 0 height 4
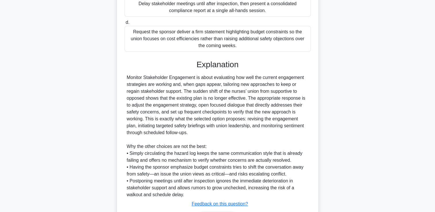
scroll to position [182, 0]
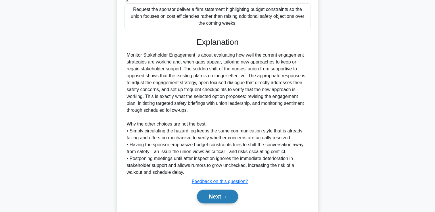
click at [218, 199] on button "Next" at bounding box center [217, 197] width 41 height 14
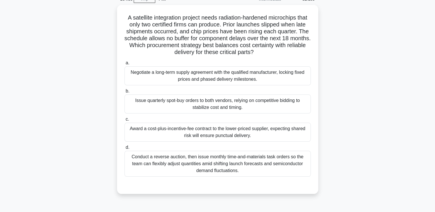
scroll to position [0, 0]
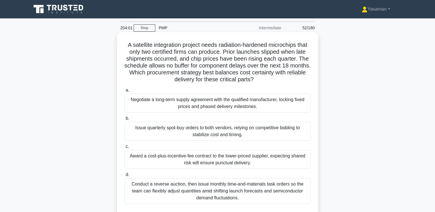
click at [267, 108] on div "Negotiate a long-term supply agreement with the qualified manufacturer, locking…" at bounding box center [218, 103] width 186 height 19
click at [125, 92] on input "a. Negotiate a long-term supply agreement with the qualified manufacturer, lock…" at bounding box center [125, 91] width 0 height 4
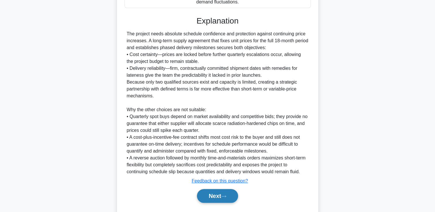
click at [215, 193] on button "Next" at bounding box center [217, 196] width 41 height 14
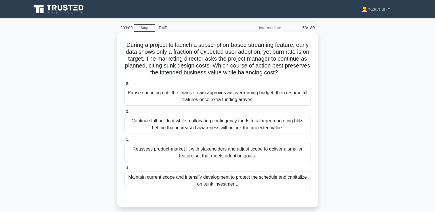
click at [232, 179] on div "Maintain current scope and intensify development to protect the schedule and ca…" at bounding box center [218, 180] width 186 height 19
click at [125, 170] on input "d. Maintain current scope and intensify development to protect the schedule and…" at bounding box center [125, 168] width 0 height 4
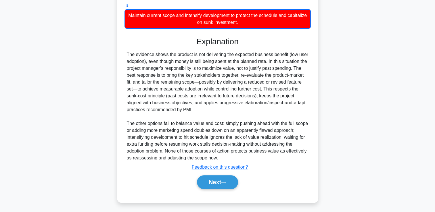
scroll to position [163, 0]
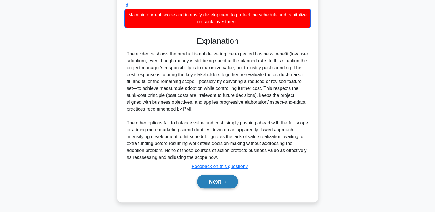
click at [215, 185] on button "Next" at bounding box center [217, 182] width 41 height 14
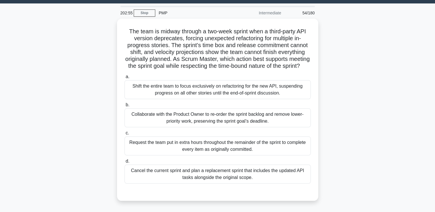
scroll to position [15, 0]
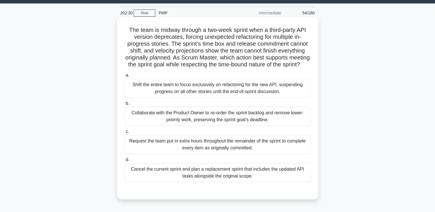
click at [221, 126] on div "Collaborate with the Product Owner to re-order the sprint backlog and remove lo…" at bounding box center [218, 116] width 186 height 19
click at [125, 106] on input "b. Collaborate with the Product Owner to re-order the sprint backlog and remove…" at bounding box center [125, 104] width 0 height 4
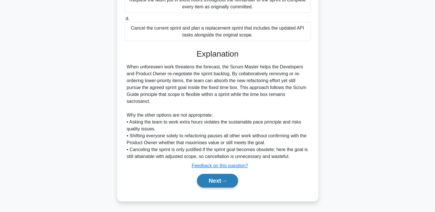
click at [204, 177] on button "Next" at bounding box center [217, 181] width 41 height 14
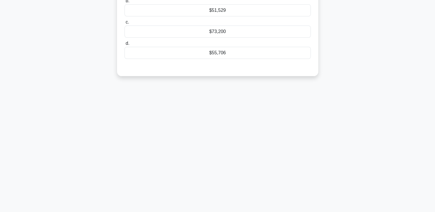
scroll to position [0, 0]
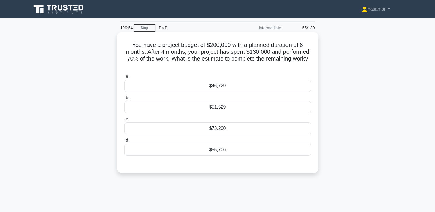
click at [232, 129] on div "$73,200" at bounding box center [218, 129] width 186 height 12
click at [125, 121] on input "c. $73,200" at bounding box center [125, 119] width 0 height 4
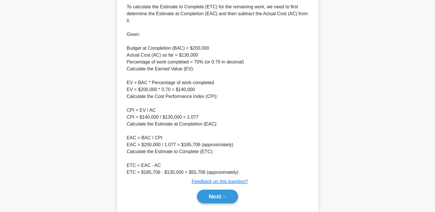
scroll to position [191, 0]
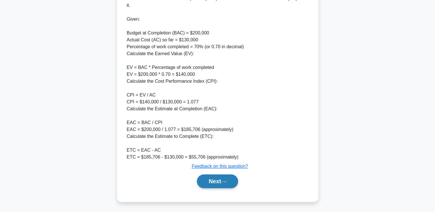
click at [211, 185] on button "Next" at bounding box center [217, 182] width 41 height 14
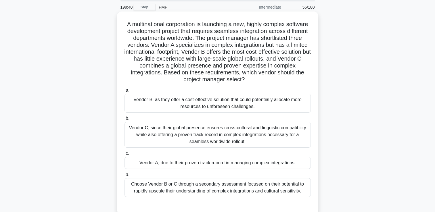
scroll to position [0, 0]
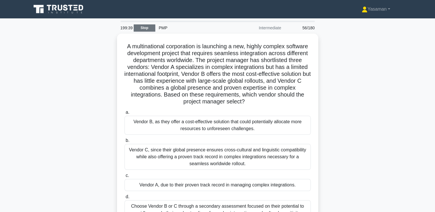
click at [147, 29] on link "Stop" at bounding box center [145, 27] width 22 height 7
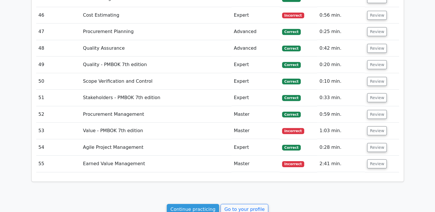
scroll to position [1828, 0]
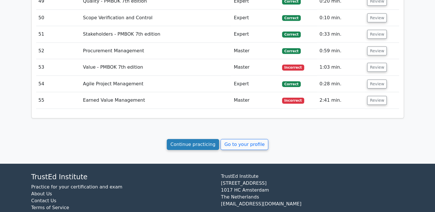
click at [183, 139] on link "Continue practicing" at bounding box center [193, 144] width 53 height 11
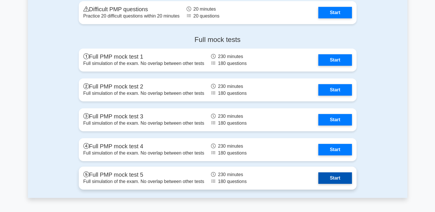
scroll to position [1917, 0]
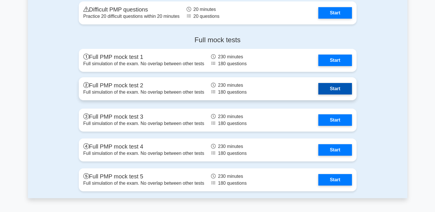
click at [339, 89] on link "Start" at bounding box center [334, 89] width 33 height 12
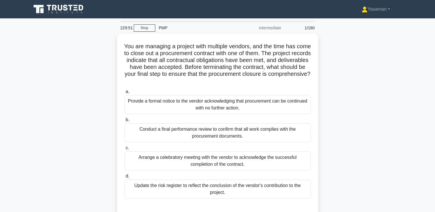
scroll to position [30, 0]
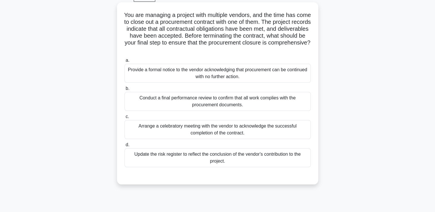
click at [270, 102] on div "Conduct a final performance review to confirm that all work complies with the p…" at bounding box center [218, 101] width 186 height 19
click at [125, 91] on input "b. Conduct a final performance review to confirm that all work complies with th…" at bounding box center [125, 89] width 0 height 4
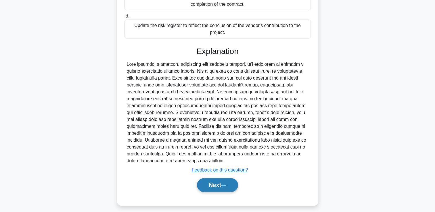
click at [214, 191] on button "Next" at bounding box center [217, 185] width 41 height 14
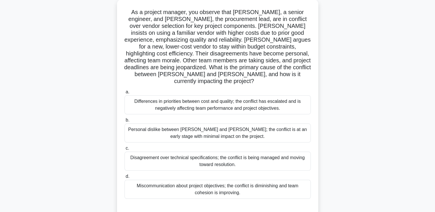
scroll to position [35, 0]
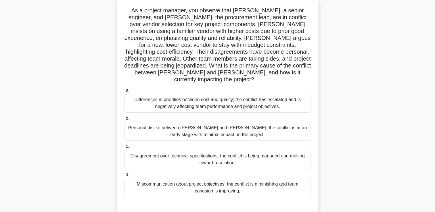
click at [252, 94] on div "Differences in priorities between cost and quality; the conflict has escalated …" at bounding box center [218, 103] width 186 height 19
click at [125, 92] on input "a. Differences in priorities between cost and quality; the conflict has escalat…" at bounding box center [125, 91] width 0 height 4
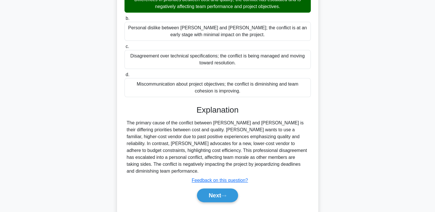
scroll to position [135, 0]
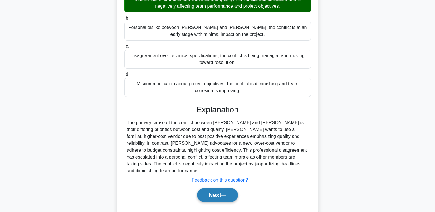
click at [210, 188] on button "Next" at bounding box center [217, 195] width 41 height 14
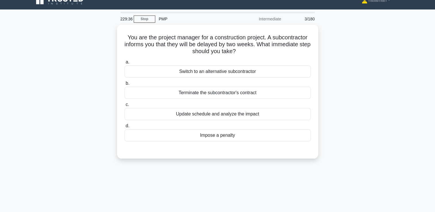
scroll to position [9, 0]
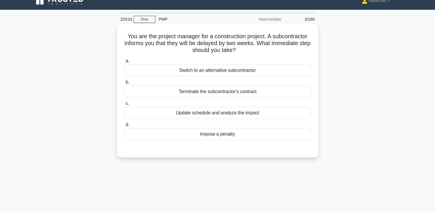
click at [186, 111] on div "Update schedule and analyze the impact" at bounding box center [218, 113] width 186 height 12
click at [125, 106] on input "c. Update schedule and analyze the impact" at bounding box center [125, 104] width 0 height 4
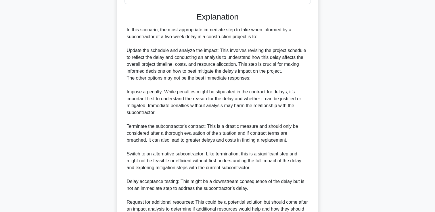
scroll to position [204, 0]
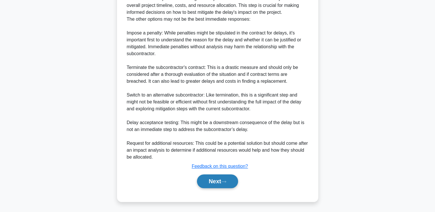
click at [212, 181] on button "Next" at bounding box center [217, 182] width 41 height 14
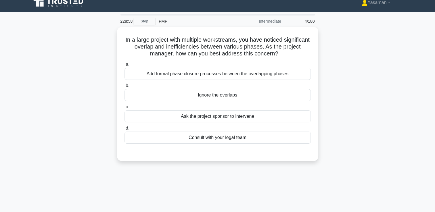
scroll to position [6, 0]
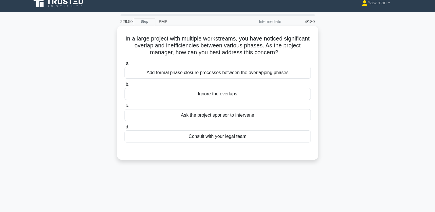
click at [217, 74] on div "Add formal phase closure processes between the overlapping phases" at bounding box center [218, 73] width 186 height 12
click at [125, 65] on input "a. Add formal phase closure processes between the overlapping phases" at bounding box center [125, 64] width 0 height 4
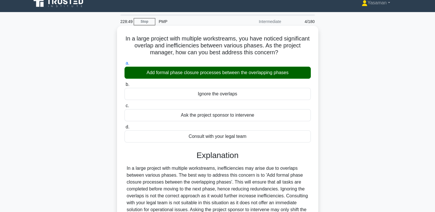
scroll to position [98, 0]
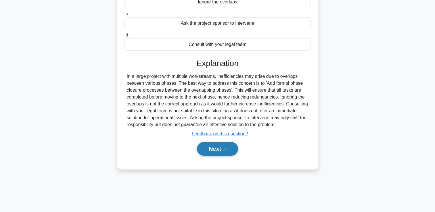
click at [214, 149] on button "Next" at bounding box center [217, 149] width 41 height 14
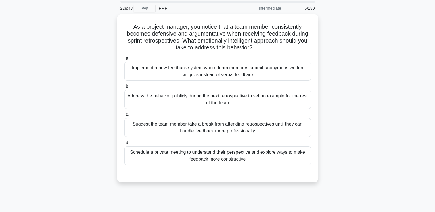
scroll to position [20, 0]
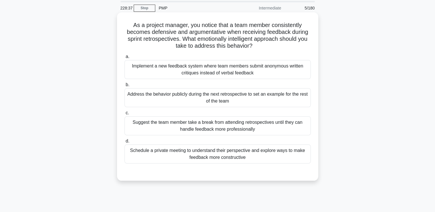
click at [193, 157] on div "Schedule a private meeting to understand their perspective and explore ways to …" at bounding box center [218, 154] width 186 height 19
click at [125, 143] on input "d. Schedule a private meeting to understand their perspective and explore ways …" at bounding box center [125, 142] width 0 height 4
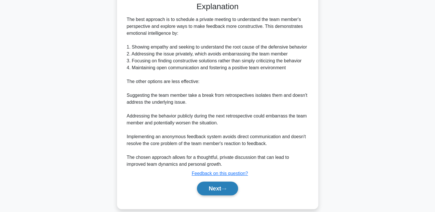
click at [203, 190] on button "Next" at bounding box center [217, 189] width 41 height 14
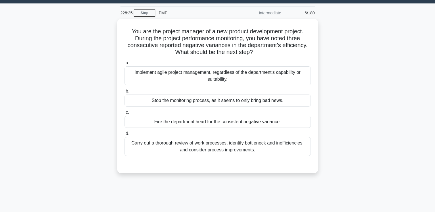
scroll to position [15, 0]
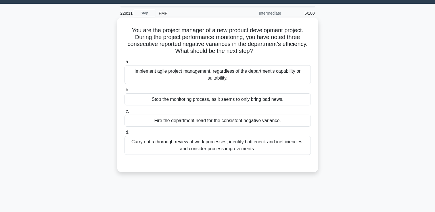
click at [187, 150] on div "Carry out a thorough review of work processes, identify bottleneck and ineffici…" at bounding box center [218, 145] width 186 height 19
click at [125, 135] on input "d. Carry out a thorough review of work processes, identify bottleneck and ineff…" at bounding box center [125, 133] width 0 height 4
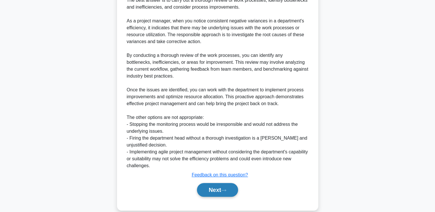
click at [215, 188] on button "Next" at bounding box center [217, 190] width 41 height 14
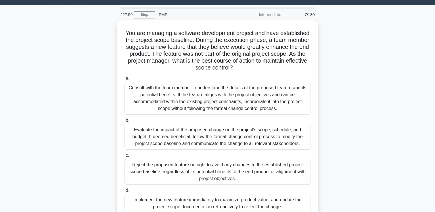
scroll to position [12, 0]
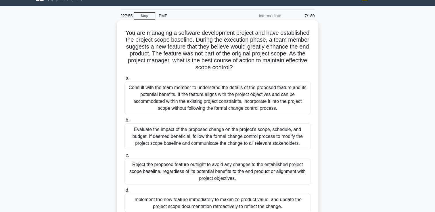
click at [208, 137] on div "Evaluate the impact of the proposed change on the project's scope, schedule, an…" at bounding box center [218, 137] width 186 height 26
click at [125, 122] on input "b. Evaluate the impact of the proposed change on the project's scope, schedule,…" at bounding box center [125, 121] width 0 height 4
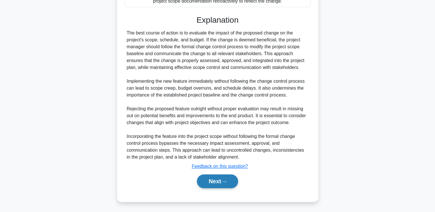
click at [212, 185] on button "Next" at bounding box center [217, 182] width 41 height 14
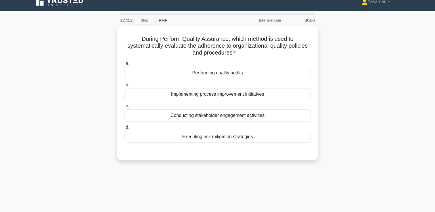
scroll to position [0, 0]
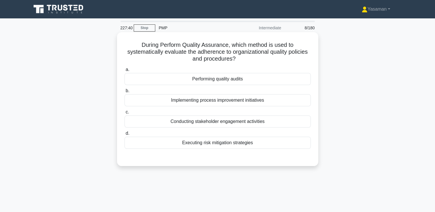
click at [222, 85] on div "Performing quality audits" at bounding box center [218, 79] width 186 height 12
click at [125, 72] on input "a. Performing quality audits" at bounding box center [125, 70] width 0 height 4
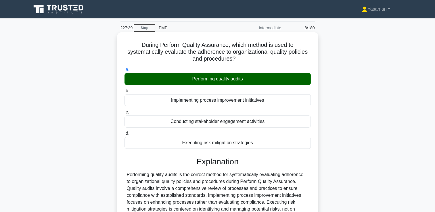
scroll to position [98, 0]
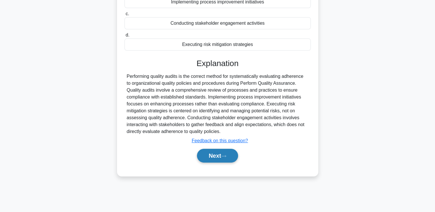
click at [213, 158] on button "Next" at bounding box center [217, 156] width 41 height 14
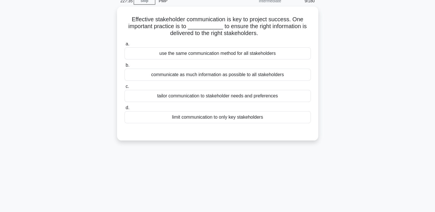
scroll to position [20, 0]
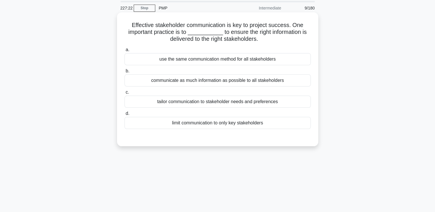
click at [201, 104] on div "tailor communication to stakeholder needs and preferences" at bounding box center [218, 102] width 186 height 12
click at [125, 94] on input "c. tailor communication to stakeholder needs and preferences" at bounding box center [125, 93] width 0 height 4
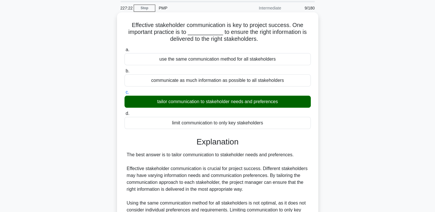
scroll to position [100, 0]
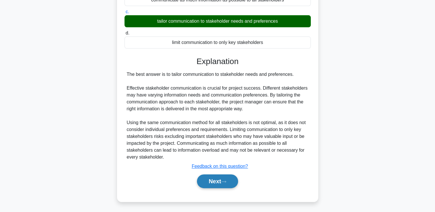
click at [214, 179] on button "Next" at bounding box center [217, 182] width 41 height 14
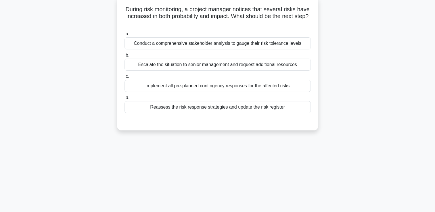
scroll to position [33, 0]
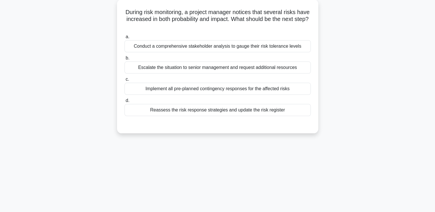
click at [201, 112] on div "Reassess the risk response strategies and update the risk register" at bounding box center [218, 110] width 186 height 12
click at [125, 103] on input "d. Reassess the risk response strategies and update the risk register" at bounding box center [125, 101] width 0 height 4
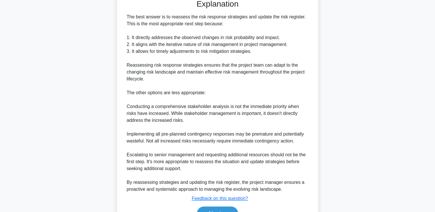
scroll to position [162, 0]
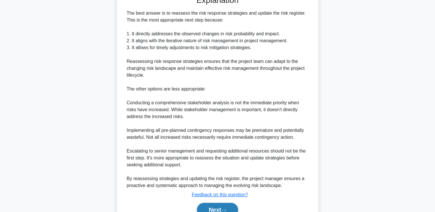
click at [204, 205] on button "Next" at bounding box center [217, 210] width 41 height 14
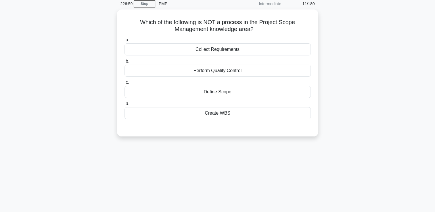
scroll to position [24, 0]
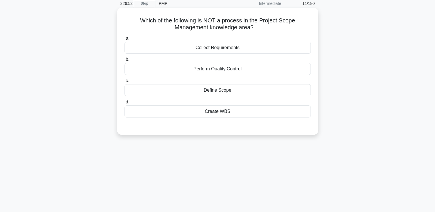
click at [205, 70] on div "Perform Quality Control" at bounding box center [218, 69] width 186 height 12
click at [125, 62] on input "b. Perform Quality Control" at bounding box center [125, 60] width 0 height 4
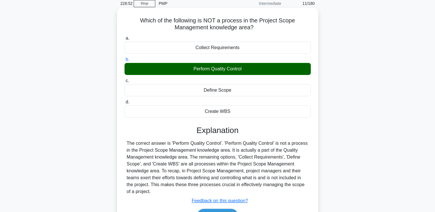
scroll to position [98, 0]
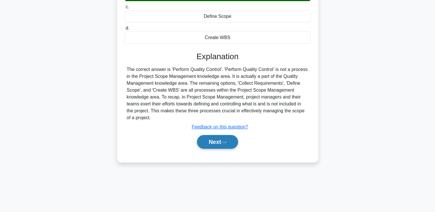
click at [209, 142] on button "Next" at bounding box center [217, 142] width 41 height 14
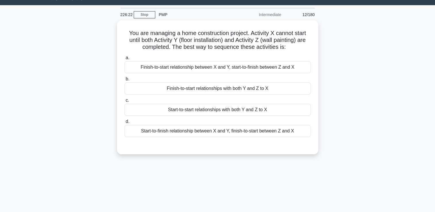
scroll to position [13, 0]
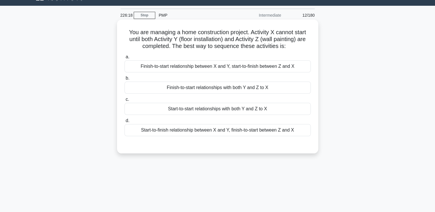
click at [192, 137] on div "a. Finish-to-start relationship between X and Y, start-to-finish between Z and …" at bounding box center [218, 99] width 188 height 94
click at [186, 131] on div "Start-to-finish relationship between X and Y, finish-to-start between Z and X" at bounding box center [218, 130] width 186 height 12
click at [125, 123] on input "d. Start-to-finish relationship between X and Y, finish-to-start between Z and X" at bounding box center [125, 121] width 0 height 4
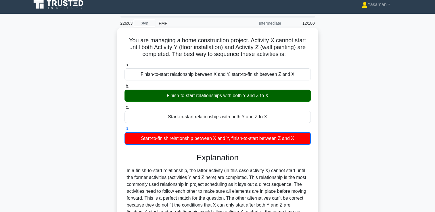
scroll to position [98, 0]
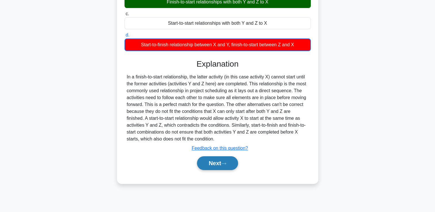
click at [215, 162] on button "Next" at bounding box center [217, 163] width 41 height 14
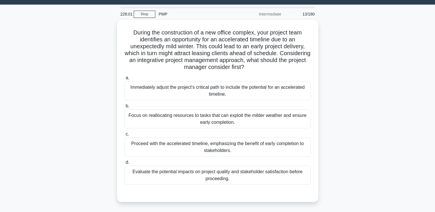
scroll to position [14, 0]
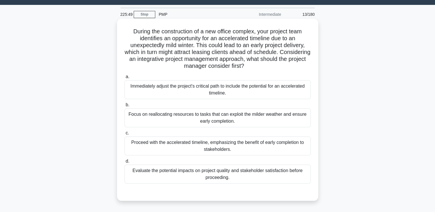
click at [237, 178] on div "Evaluate the potential impacts on project quality and stakeholder satisfaction …" at bounding box center [218, 174] width 186 height 19
click at [125, 163] on input "d. Evaluate the potential impacts on project quality and stakeholder satisfacti…" at bounding box center [125, 162] width 0 height 4
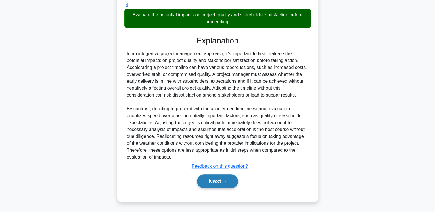
click at [223, 178] on button "Next" at bounding box center [217, 182] width 41 height 14
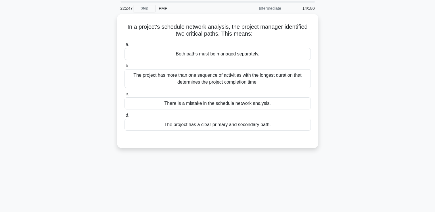
scroll to position [0, 0]
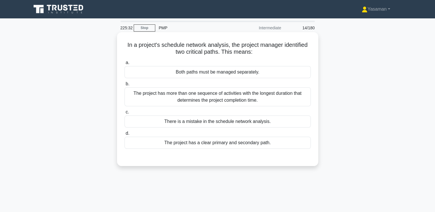
click at [227, 94] on div "The project has more than one sequence of activities with the longest duration …" at bounding box center [218, 96] width 186 height 19
click at [125, 86] on input "b. The project has more than one sequence of activities with the longest durati…" at bounding box center [125, 84] width 0 height 4
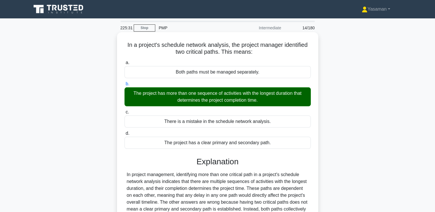
scroll to position [98, 0]
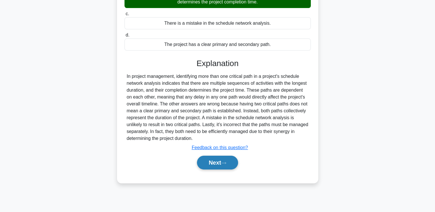
click at [211, 162] on button "Next" at bounding box center [217, 163] width 41 height 14
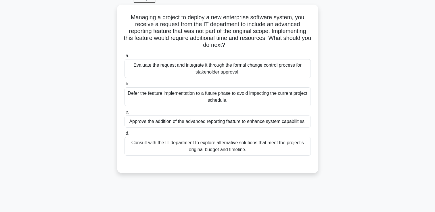
scroll to position [26, 0]
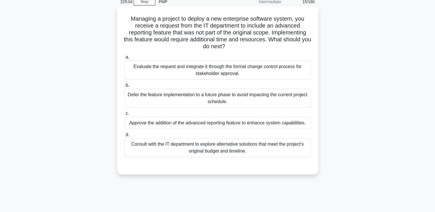
click at [225, 68] on div "Evaluate the request and integrate it through the formal change control process…" at bounding box center [218, 70] width 186 height 19
click at [125, 59] on input "a. Evaluate the request and integrate it through the formal change control proc…" at bounding box center [125, 58] width 0 height 4
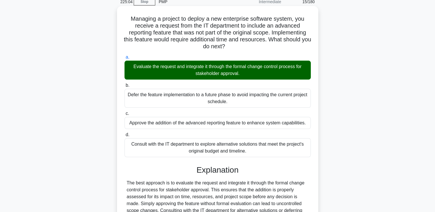
scroll to position [98, 0]
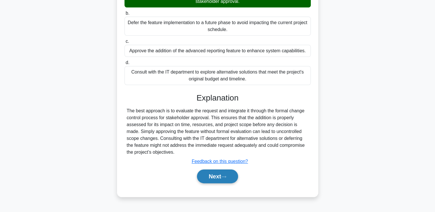
click at [204, 178] on button "Next" at bounding box center [217, 177] width 41 height 14
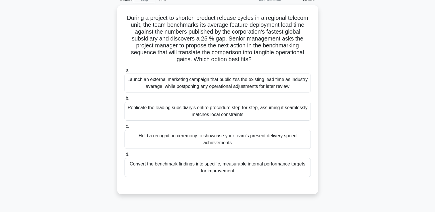
scroll to position [30, 0]
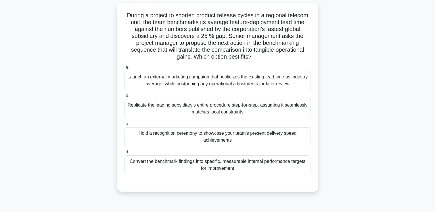
click at [198, 171] on div "Convert the benchmark findings into specific, measurable internal performance t…" at bounding box center [218, 165] width 186 height 19
click at [125, 154] on input "d. Convert the benchmark findings into specific, measurable internal performanc…" at bounding box center [125, 152] width 0 height 4
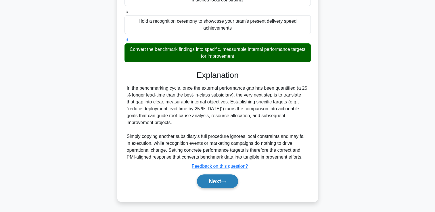
click at [205, 176] on button "Next" at bounding box center [217, 182] width 41 height 14
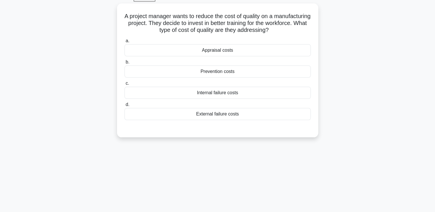
scroll to position [22, 0]
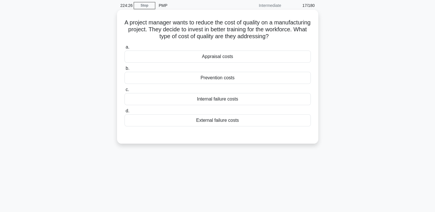
click at [232, 76] on div "Prevention costs" at bounding box center [218, 78] width 186 height 12
click at [125, 70] on input "b. Prevention costs" at bounding box center [125, 69] width 0 height 4
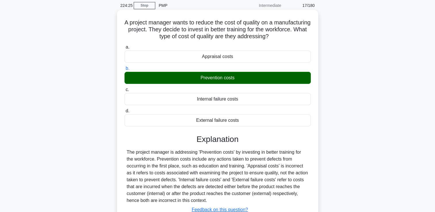
scroll to position [98, 0]
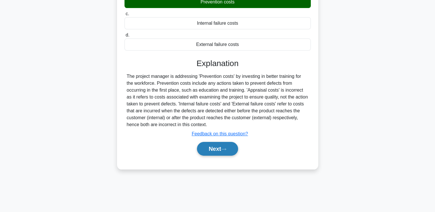
click at [210, 146] on button "Next" at bounding box center [217, 149] width 41 height 14
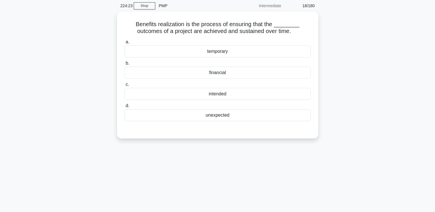
scroll to position [22, 0]
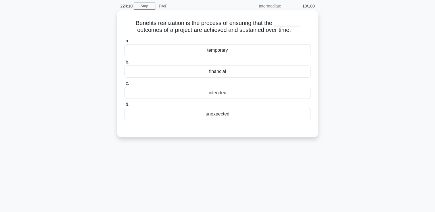
click at [217, 92] on div "intended" at bounding box center [218, 93] width 186 height 12
click at [125, 85] on input "c. intended" at bounding box center [125, 84] width 0 height 4
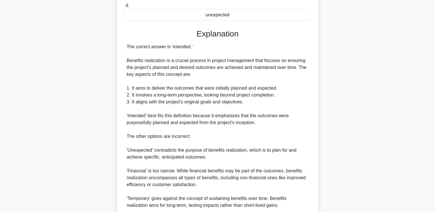
scroll to position [169, 0]
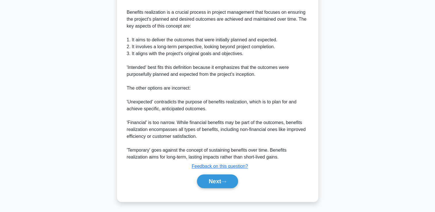
click at [208, 188] on div "Next" at bounding box center [218, 181] width 186 height 18
click at [204, 185] on button "Next" at bounding box center [217, 182] width 41 height 14
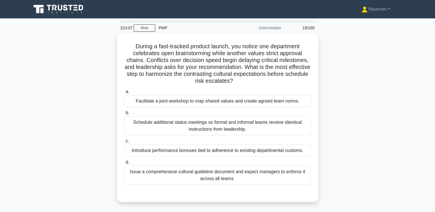
scroll to position [11, 0]
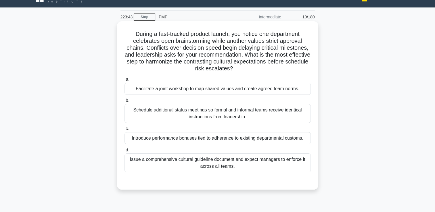
click at [156, 89] on div "Facilitate a joint workshop to map shared values and create agreed team norms." at bounding box center [218, 89] width 186 height 12
click at [125, 81] on input "a. Facilitate a joint workshop to map shared values and create agreed team norm…" at bounding box center [125, 80] width 0 height 4
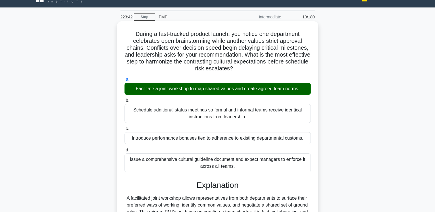
scroll to position [121, 0]
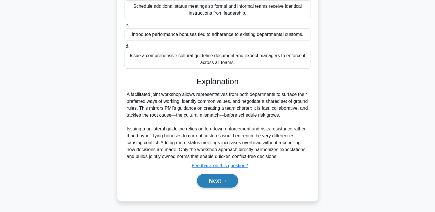
click at [207, 182] on button "Next" at bounding box center [217, 181] width 41 height 14
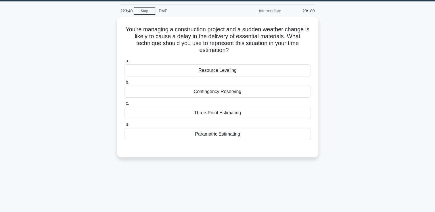
scroll to position [17, 0]
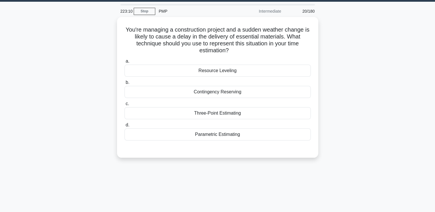
click at [207, 182] on div "223:10 Stop PMP Intermediate 20/180 You're managing a construction project and …" at bounding box center [218, 148] width 380 height 288
click at [207, 182] on div "223:09 Stop PMP Intermediate 20/180 You're managing a construction project and …" at bounding box center [218, 148] width 380 height 288
click at [207, 182] on div "223:08 Stop PMP Intermediate 20/180 You're managing a construction project and …" at bounding box center [218, 148] width 380 height 288
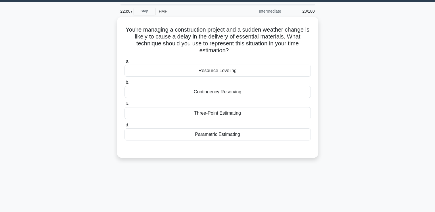
drag, startPoint x: 207, startPoint y: 182, endPoint x: 179, endPoint y: 179, distance: 27.5
click at [179, 179] on div "223:07 Stop PMP Intermediate 20/180 You're managing a construction project and …" at bounding box center [218, 148] width 380 height 288
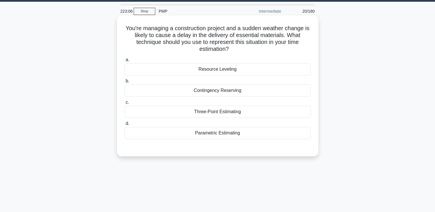
click at [228, 91] on div "Contingency Reserving" at bounding box center [218, 91] width 186 height 12
click at [125, 83] on input "b. Contingency Reserving" at bounding box center [125, 81] width 0 height 4
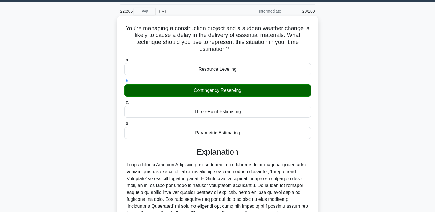
scroll to position [107, 0]
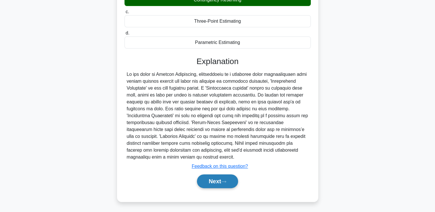
click at [212, 183] on button "Next" at bounding box center [217, 182] width 41 height 14
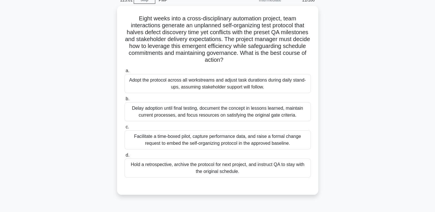
scroll to position [28, 0]
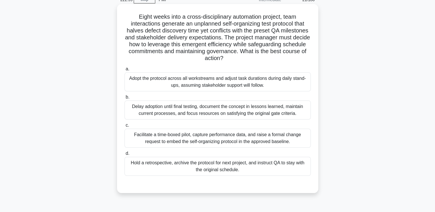
click at [193, 140] on div "Facilitate a time-boxed pilot, capture performance data, and raise a formal cha…" at bounding box center [218, 138] width 186 height 19
click at [125, 127] on input "c. Facilitate a time-boxed pilot, capture performance data, and raise a formal …" at bounding box center [125, 126] width 0 height 4
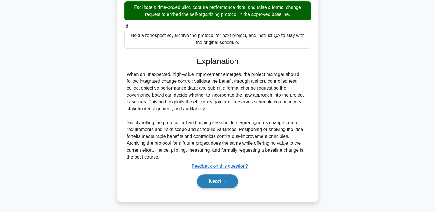
click at [207, 179] on button "Next" at bounding box center [217, 182] width 41 height 14
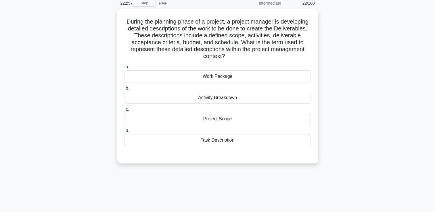
scroll to position [19, 0]
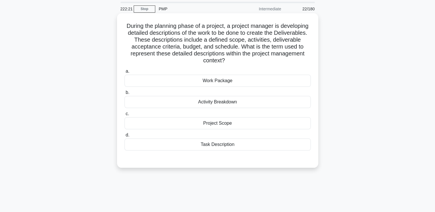
click at [217, 82] on div "Work Package" at bounding box center [218, 81] width 186 height 12
click at [125, 73] on input "a. Work Package" at bounding box center [125, 72] width 0 height 4
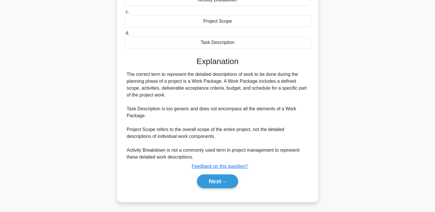
scroll to position [121, 0]
click at [202, 179] on button "Next" at bounding box center [217, 182] width 41 height 14
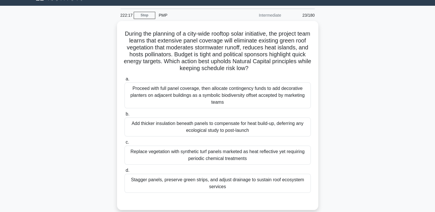
scroll to position [13, 0]
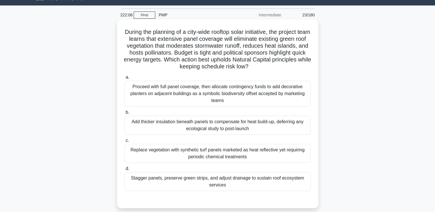
click at [202, 102] on div "Proceed with full panel coverage, then allocate contingency funds to add decora…" at bounding box center [218, 94] width 186 height 26
click at [125, 79] on input "a. Proceed with full panel coverage, then allocate contingency funds to add dec…" at bounding box center [125, 78] width 0 height 4
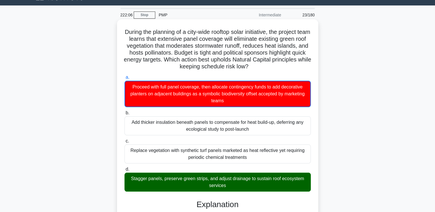
scroll to position [156, 0]
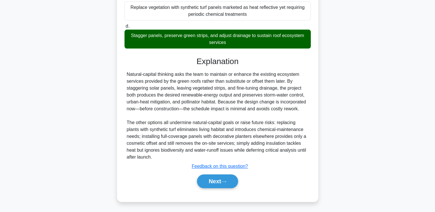
click at [216, 190] on div "Next" at bounding box center [218, 181] width 186 height 18
click at [209, 185] on button "Next" at bounding box center [217, 182] width 41 height 14
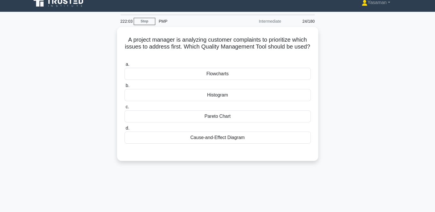
scroll to position [6, 0]
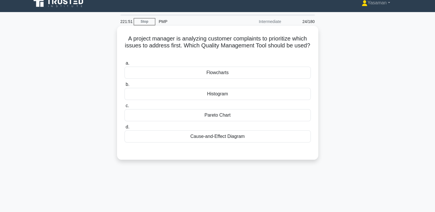
click at [238, 71] on div "Flowcharts" at bounding box center [218, 73] width 186 height 12
click at [125, 65] on input "a. Flowcharts" at bounding box center [125, 64] width 0 height 4
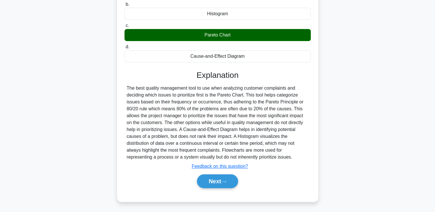
scroll to position [98, 0]
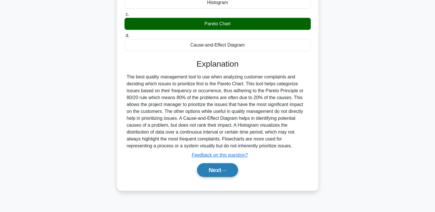
click at [211, 171] on button "Next" at bounding box center [217, 170] width 41 height 14
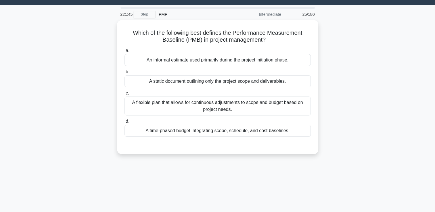
scroll to position [12, 0]
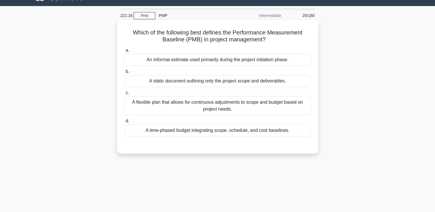
click at [231, 63] on div "An informal estimate used primarily during the project initiation phase." at bounding box center [218, 60] width 186 height 12
click at [125, 52] on input "a. An informal estimate used primarily during the project initiation phase." at bounding box center [125, 51] width 0 height 4
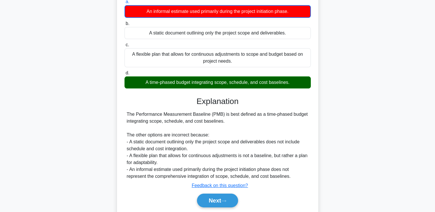
scroll to position [98, 0]
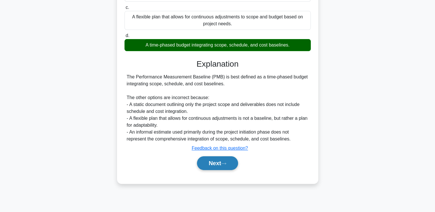
click at [219, 166] on button "Next" at bounding box center [217, 163] width 41 height 14
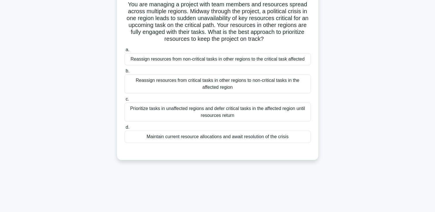
scroll to position [0, 0]
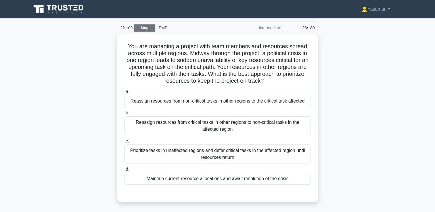
click at [148, 28] on link "Stop" at bounding box center [145, 27] width 22 height 7
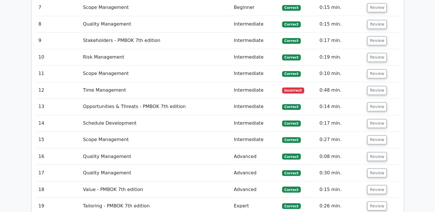
scroll to position [1151, 0]
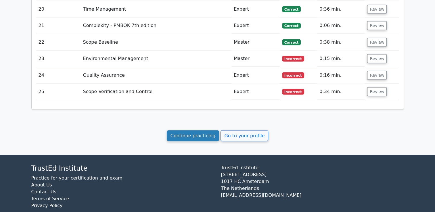
click at [198, 131] on link "Continue practicing" at bounding box center [193, 136] width 53 height 11
